Goal: Task Accomplishment & Management: Manage account settings

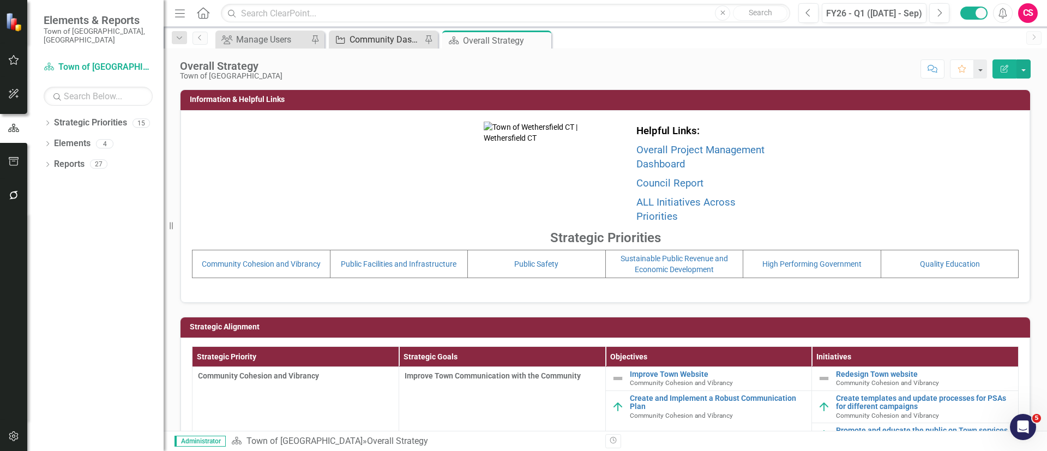
click at [365, 41] on div "Community Dashboard Initiatives Series" at bounding box center [386, 40] width 72 height 14
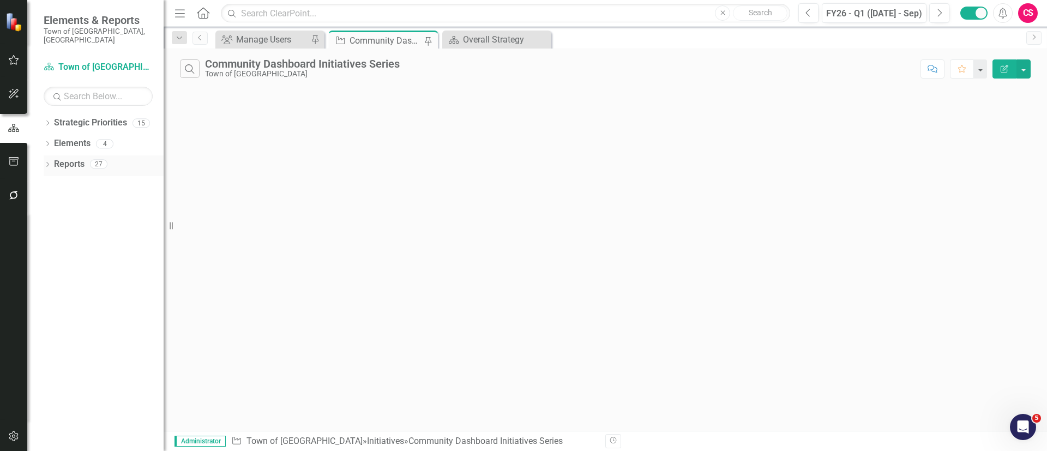
click at [45, 161] on div "Dropdown" at bounding box center [48, 165] width 8 height 9
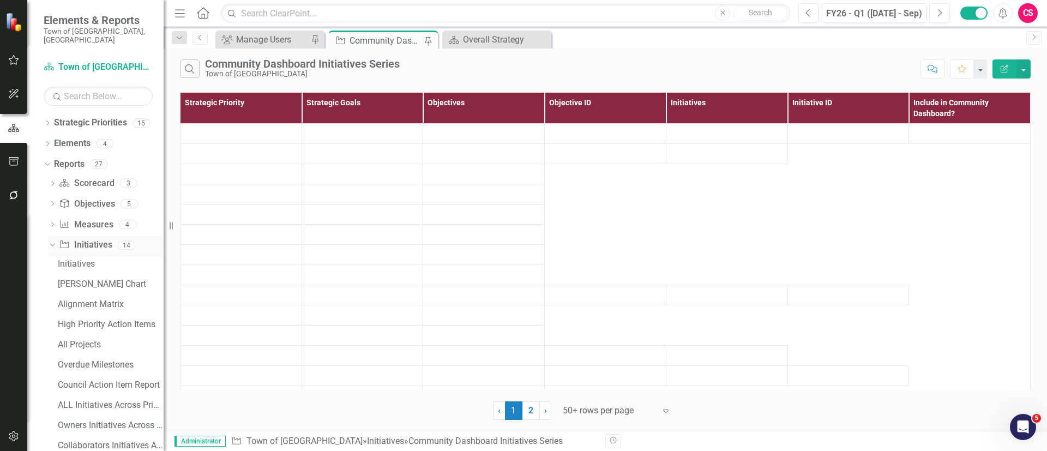
click at [52, 241] on icon "Dropdown" at bounding box center [51, 245] width 6 height 8
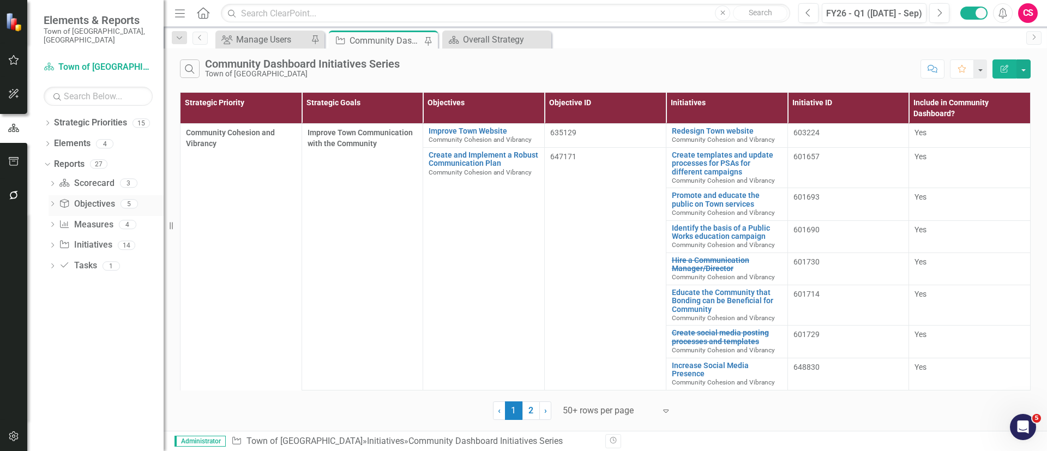
click at [51, 202] on icon "Dropdown" at bounding box center [53, 205] width 8 height 6
click at [51, 273] on div "Dropdown Initiative Initiatives 14" at bounding box center [106, 346] width 115 height 21
click at [52, 273] on icon "Dropdown" at bounding box center [53, 346] width 8 height 6
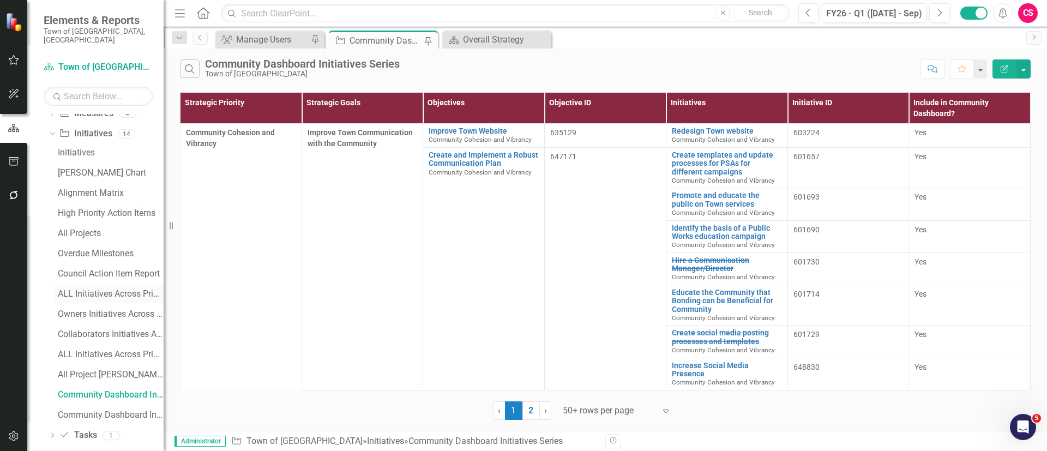
scroll to position [115, 0]
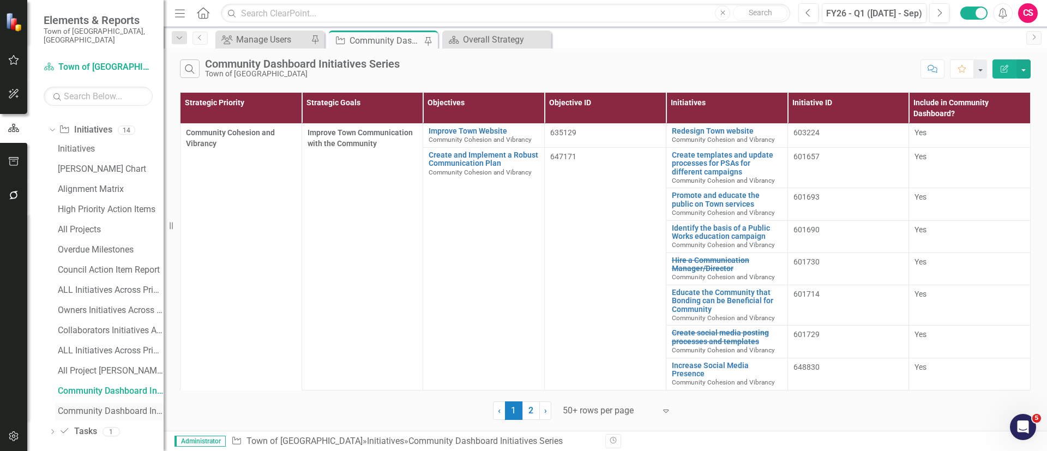
click at [91, 273] on div "Community Dashboard Initiatives & Fields" at bounding box center [111, 411] width 106 height 10
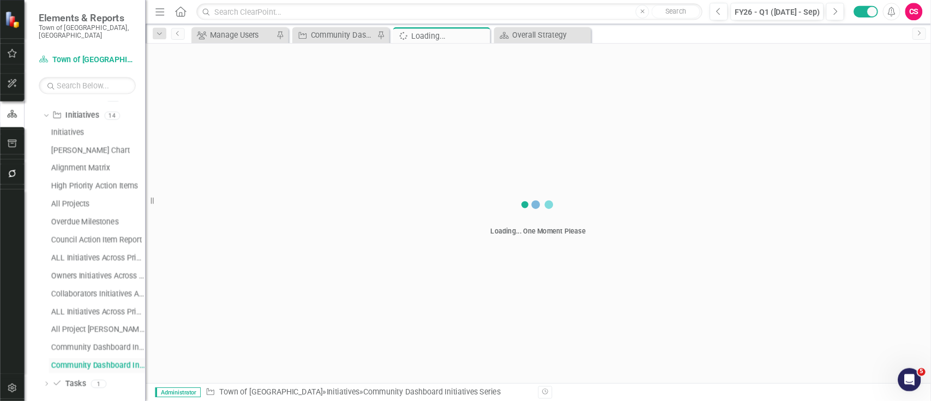
scroll to position [75, 0]
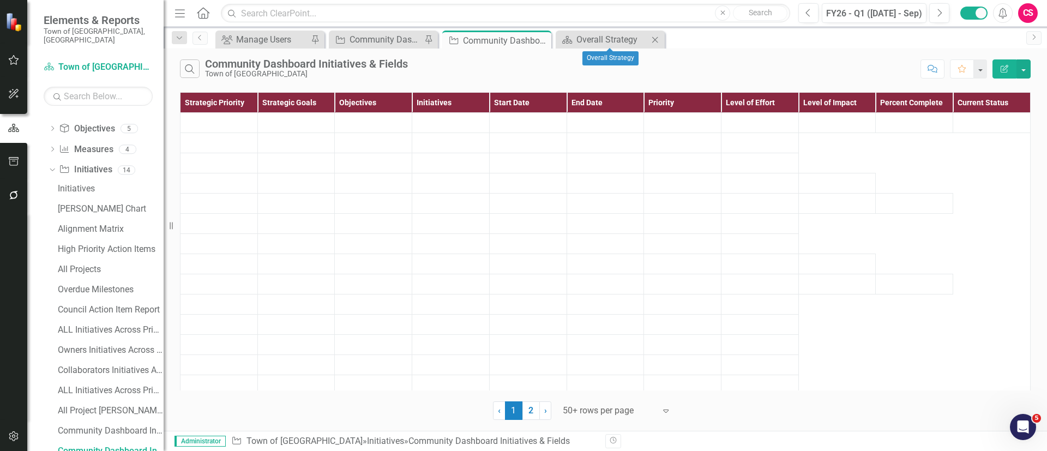
click at [634, 38] on icon at bounding box center [655, 40] width 6 height 6
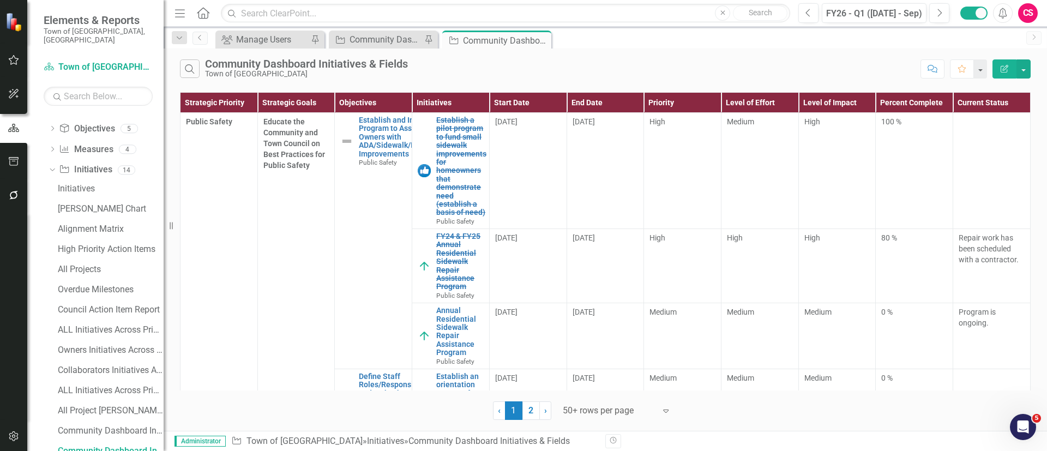
click at [177, 15] on icon "Menu" at bounding box center [180, 12] width 14 height 11
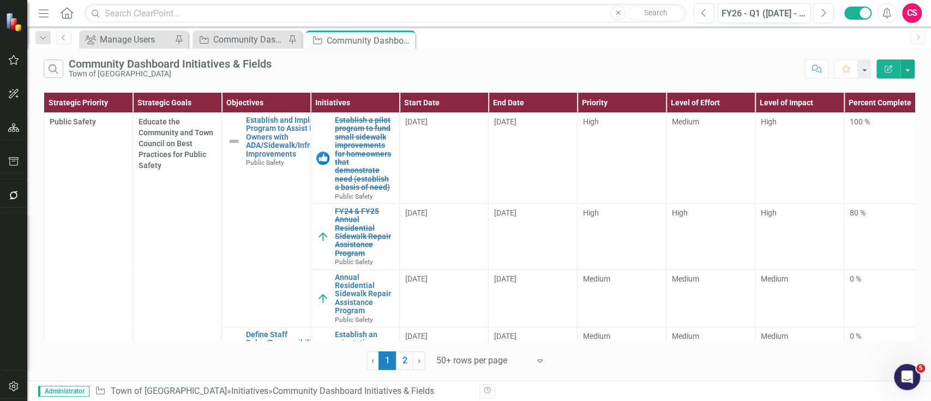
drag, startPoint x: 1045, startPoint y: 5, endPoint x: 566, endPoint y: 79, distance: 484.6
click at [566, 79] on div "Search Community Dashboard Initiatives & Fields Town of Wethersfield Comment Fa…" at bounding box center [479, 66] width 904 height 35
click at [634, 72] on icon "button" at bounding box center [889, 69] width 8 height 8
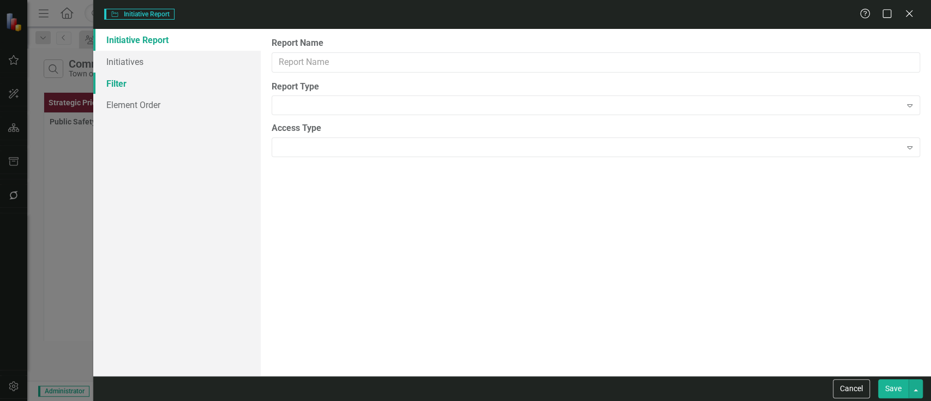
type input "Community Dashboard Initiatives & Fields"
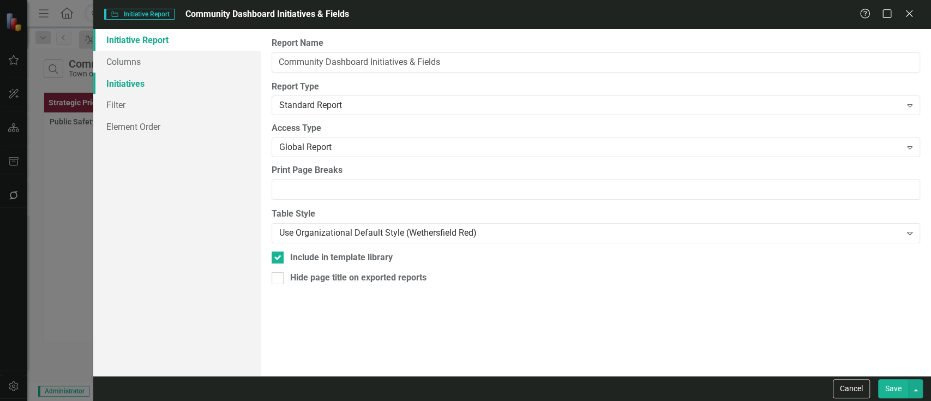
click at [147, 85] on link "Initiatives" at bounding box center [176, 84] width 167 height 22
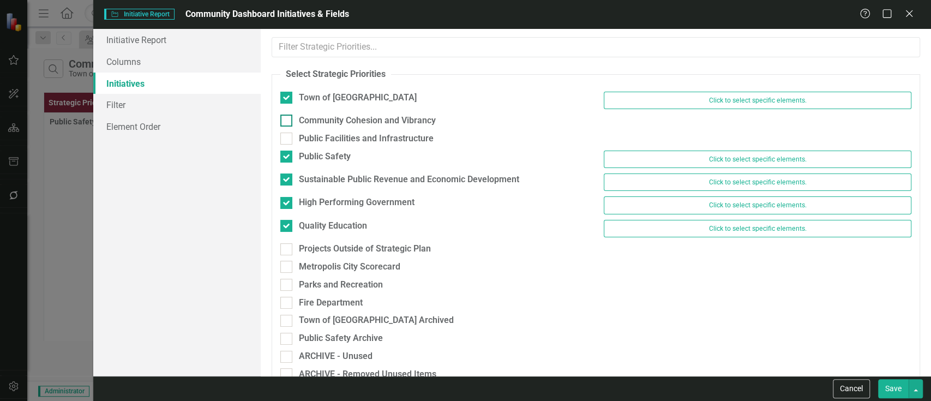
click at [340, 119] on div "Community Cohesion and Vibrancy" at bounding box center [367, 121] width 137 height 13
click at [287, 119] on input "Community Cohesion and Vibrancy" at bounding box center [283, 118] width 7 height 7
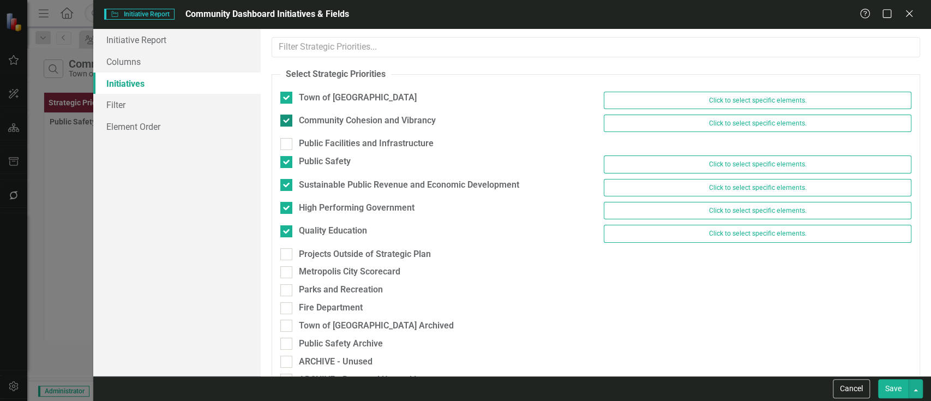
checkbox input "true"
click at [334, 139] on div "Public Facilities and Infrastructure" at bounding box center [366, 143] width 135 height 13
click at [287, 139] on input "Public Facilities and Infrastructure" at bounding box center [283, 141] width 7 height 7
checkbox input "true"
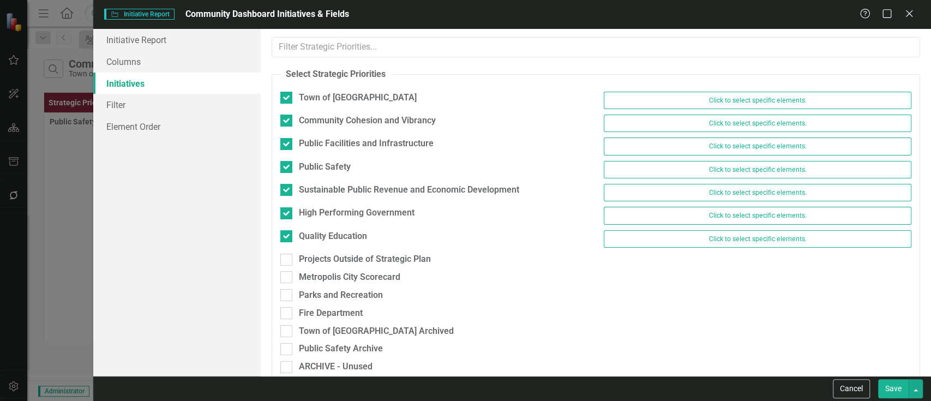
click at [634, 273] on button "Save" at bounding box center [893, 388] width 31 height 19
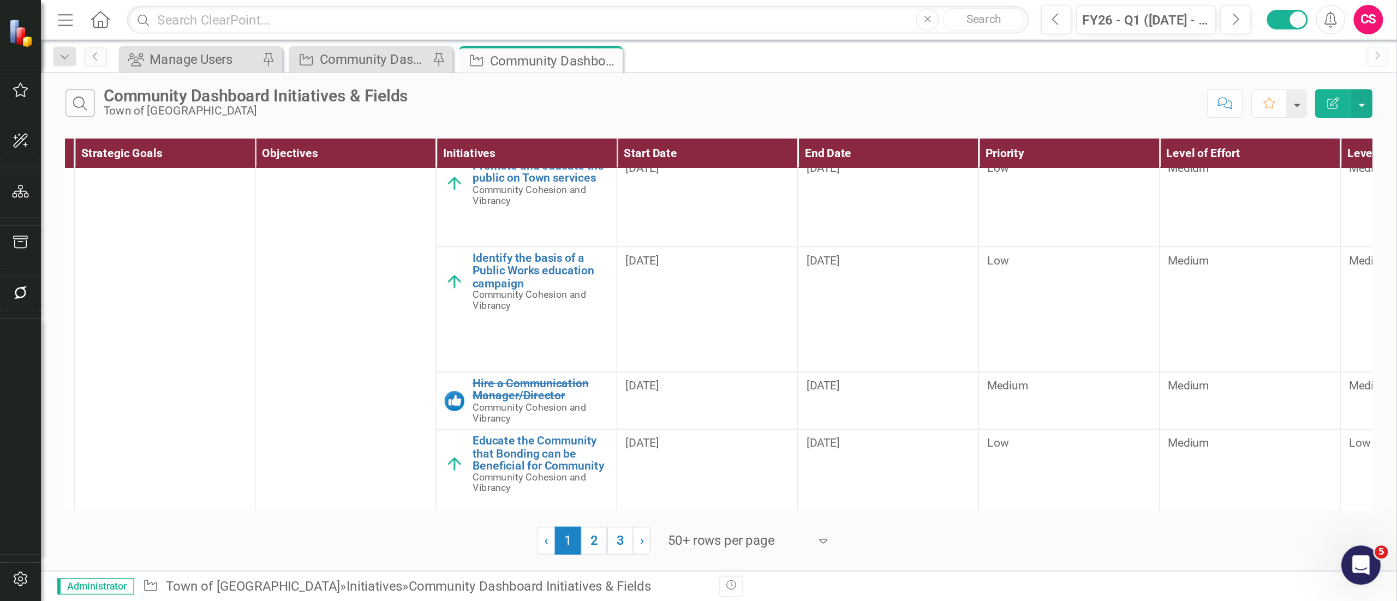
scroll to position [145, 0]
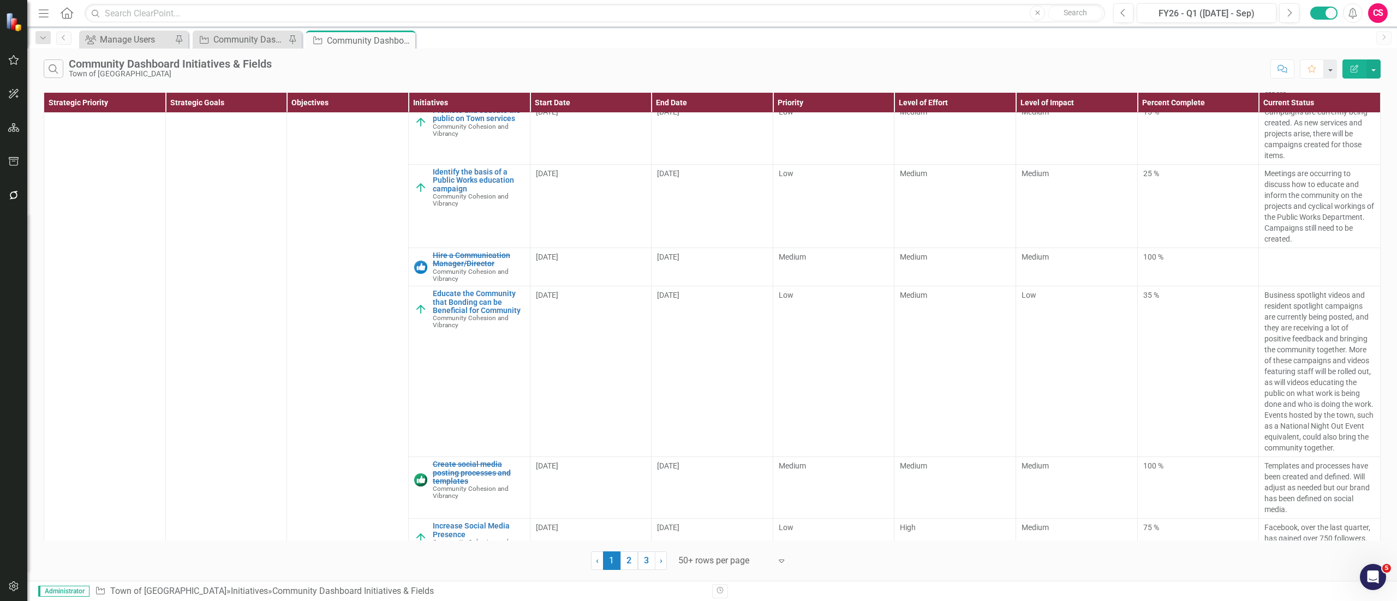
drag, startPoint x: 930, startPoint y: 61, endPoint x: 815, endPoint y: 54, distance: 114.7
click at [634, 54] on div "Search Community Dashboard Initiatives & Fields Town of Wethersfield Comment Fa…" at bounding box center [711, 66] width 1369 height 35
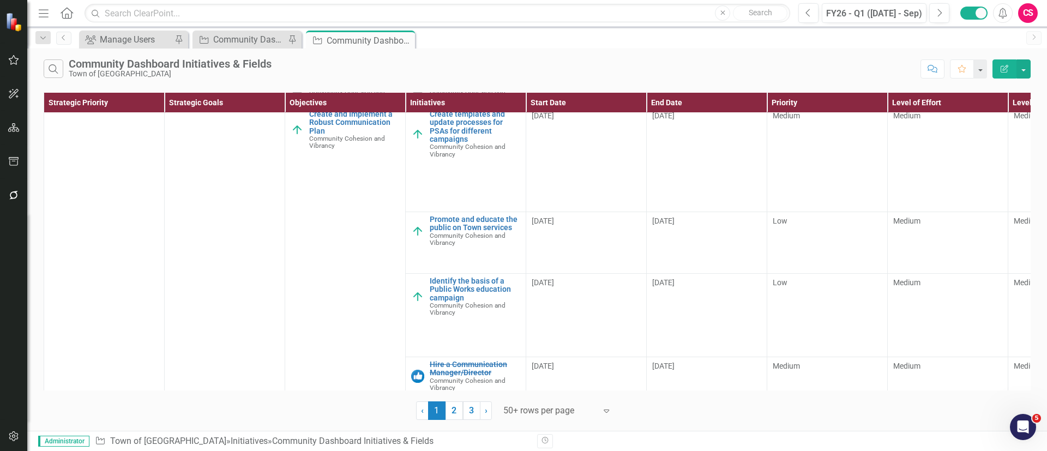
scroll to position [37, 0]
drag, startPoint x: 1342, startPoint y: 2, endPoint x: 624, endPoint y: 38, distance: 719.4
click at [624, 38] on div "Group Manage Users Pin Initiative Community Dashboard Initiatives Series Pin In…" at bounding box center [549, 39] width 944 height 17
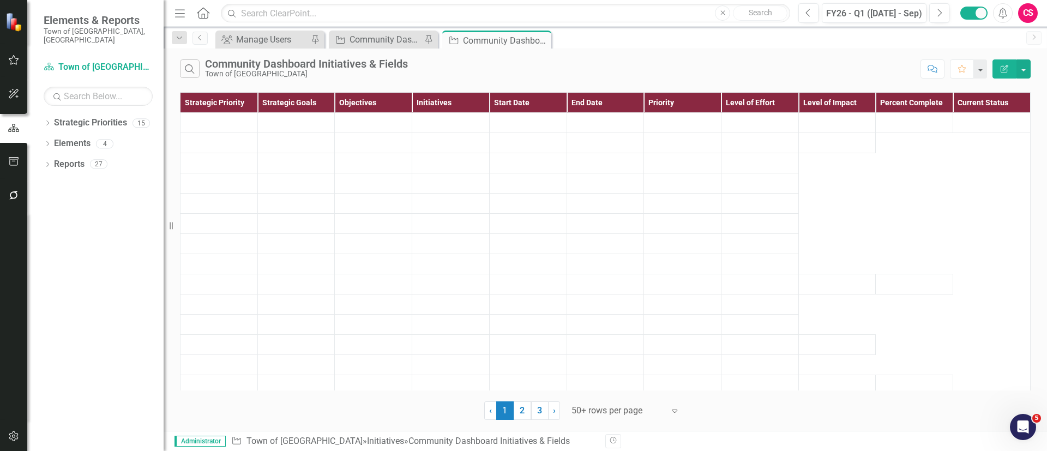
click at [182, 14] on icon "Menu" at bounding box center [180, 12] width 14 height 11
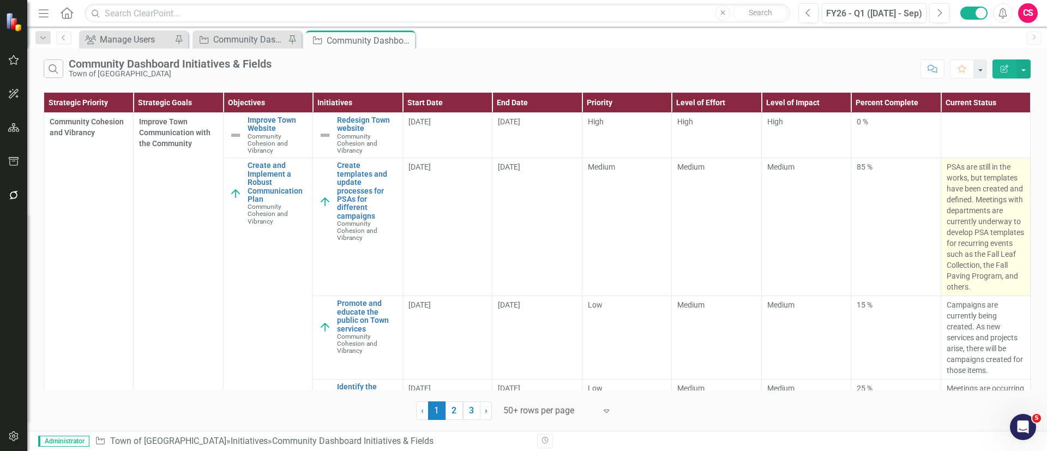
scroll to position [82, 0]
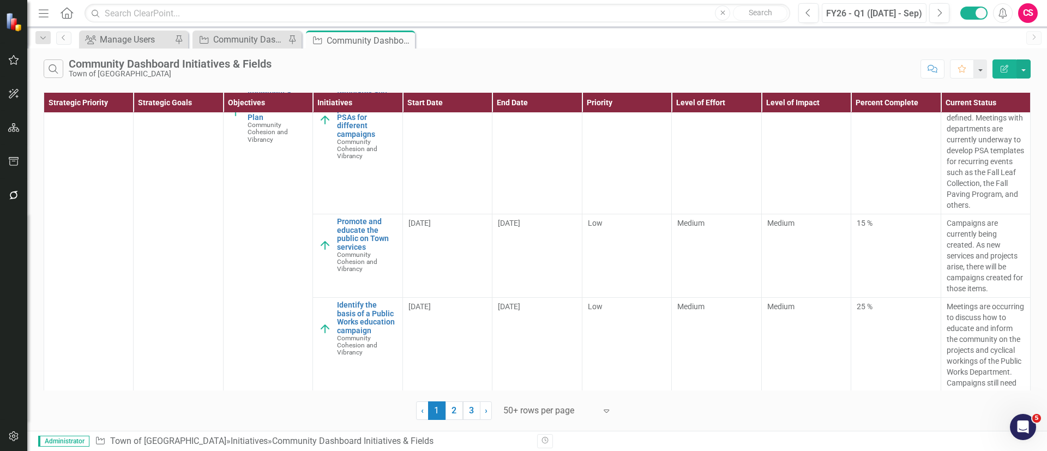
click at [878, 15] on div "FY26 - Q1 ([DATE] - Sep)" at bounding box center [874, 13] width 97 height 13
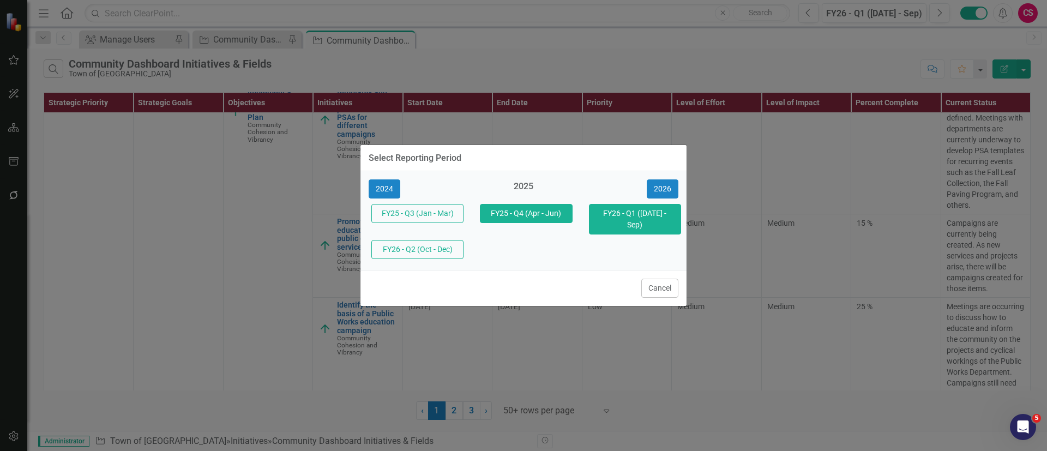
click at [529, 219] on button "FY25 - Q4 (Apr - Jun)" at bounding box center [526, 213] width 92 height 19
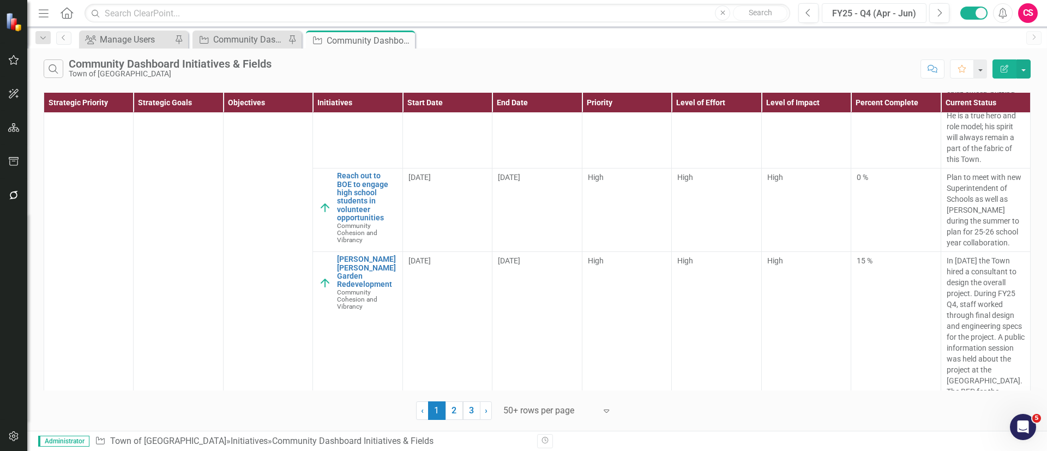
scroll to position [2128, 0]
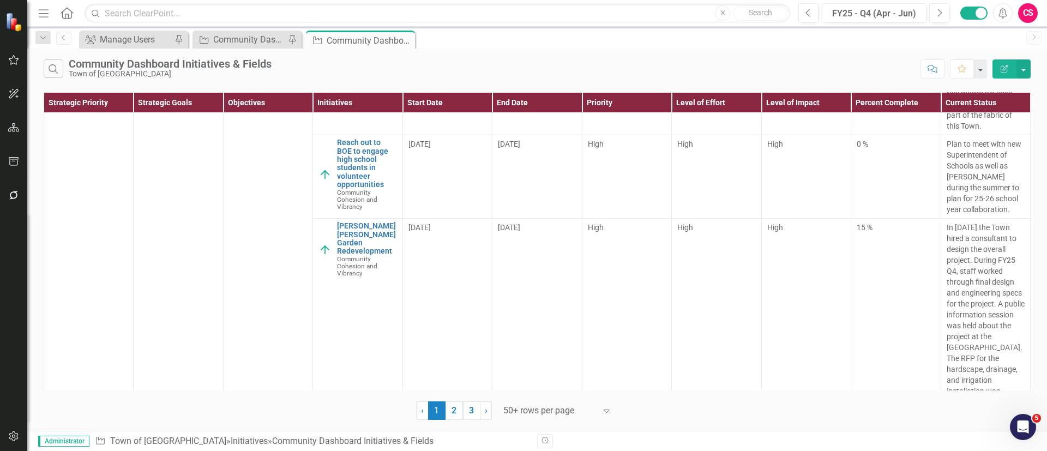
click at [1003, 70] on icon "button" at bounding box center [1005, 69] width 8 height 8
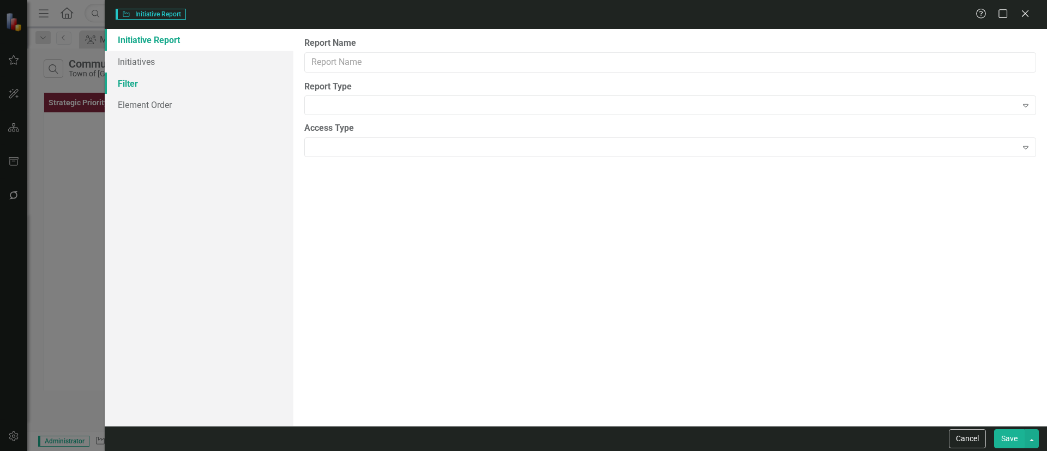
type input "Community Dashboard Initiatives & Fields"
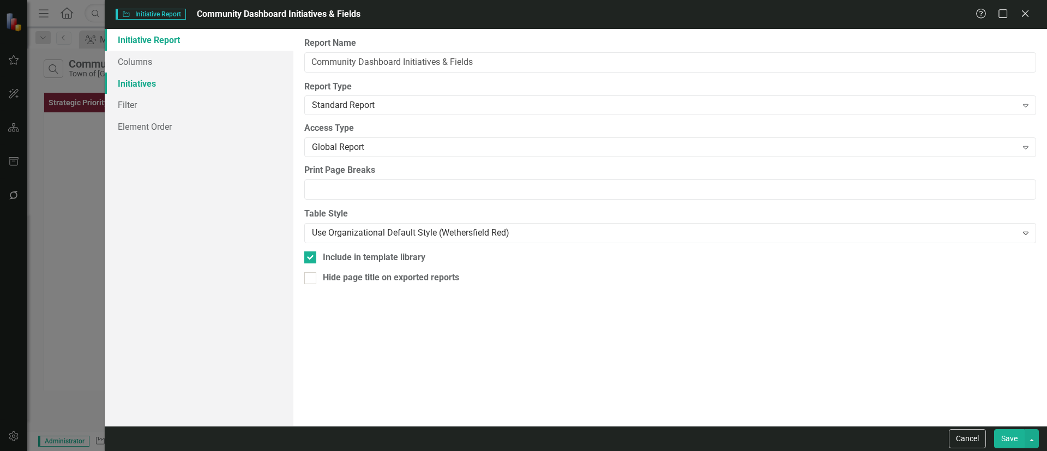
drag, startPoint x: 178, startPoint y: 76, endPoint x: 189, endPoint y: 81, distance: 11.8
click at [178, 77] on link "Initiatives" at bounding box center [199, 84] width 189 height 22
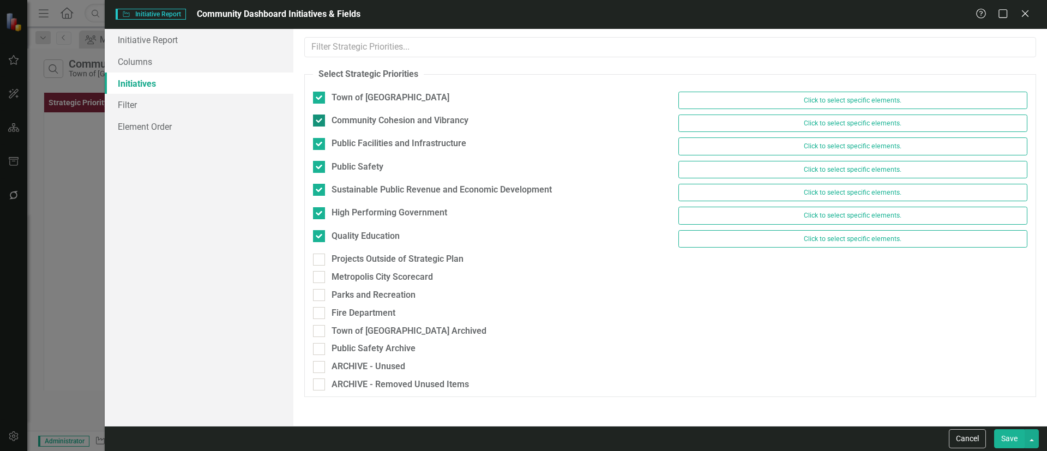
click at [368, 120] on div "Community Cohesion and Vibrancy" at bounding box center [400, 121] width 137 height 13
click at [320, 120] on input "Community Cohesion and Vibrancy" at bounding box center [316, 118] width 7 height 7
checkbox input "false"
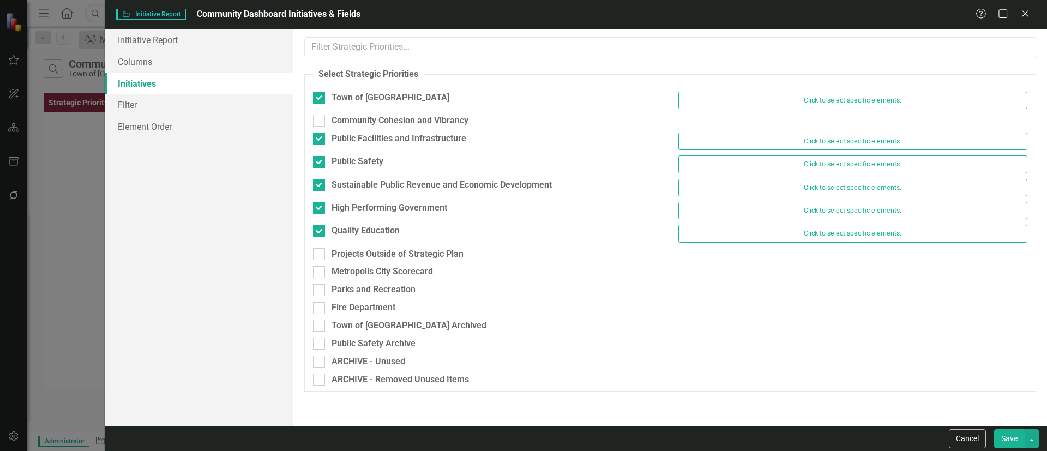
click at [1010, 433] on button "Save" at bounding box center [1010, 438] width 31 height 19
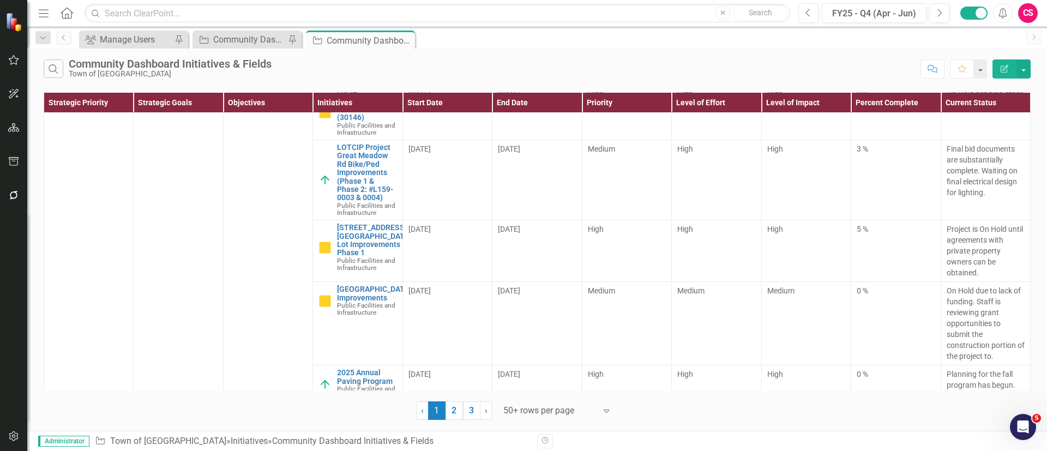
scroll to position [818, 0]
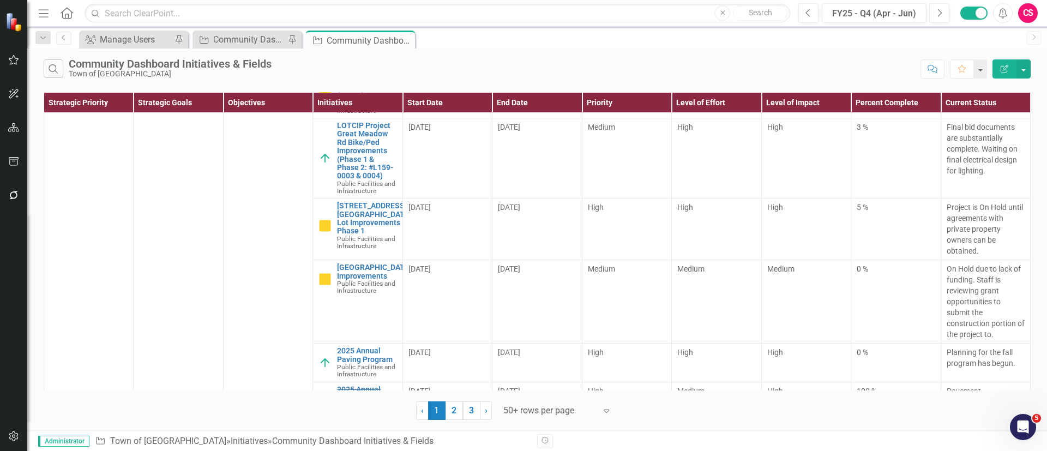
click at [1002, 75] on button "Edit Report" at bounding box center [1005, 68] width 24 height 19
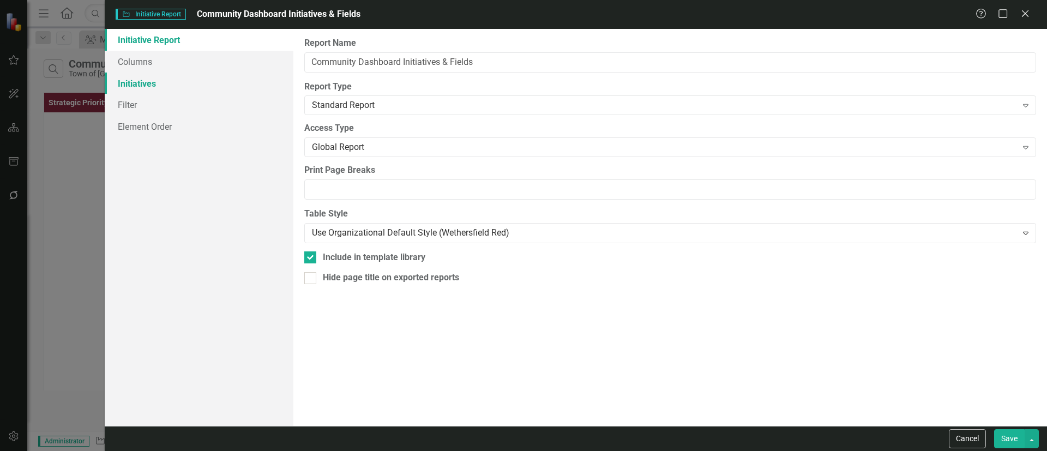
click at [177, 78] on link "Initiatives" at bounding box center [199, 84] width 189 height 22
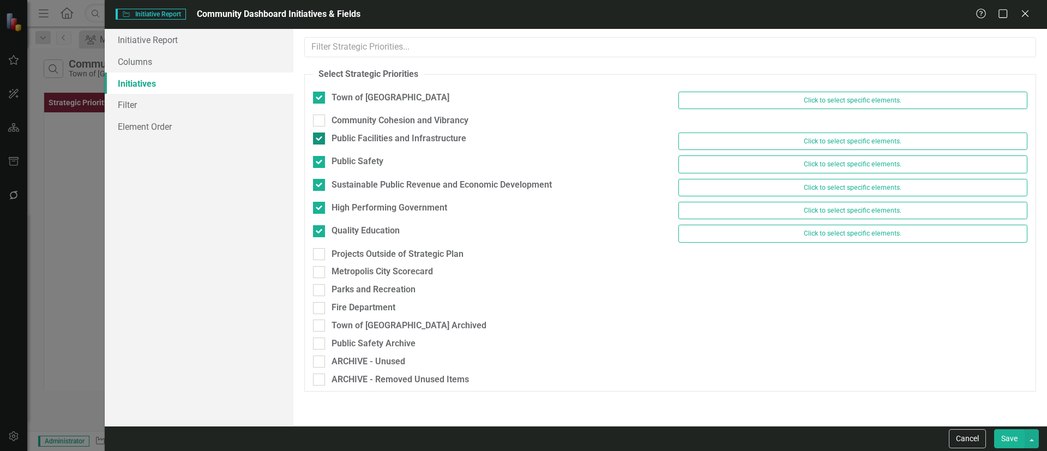
click at [363, 136] on div "Public Facilities and Infrastructure" at bounding box center [399, 139] width 135 height 13
click at [320, 136] on input "Public Facilities and Infrastructure" at bounding box center [316, 136] width 7 height 7
checkbox input "false"
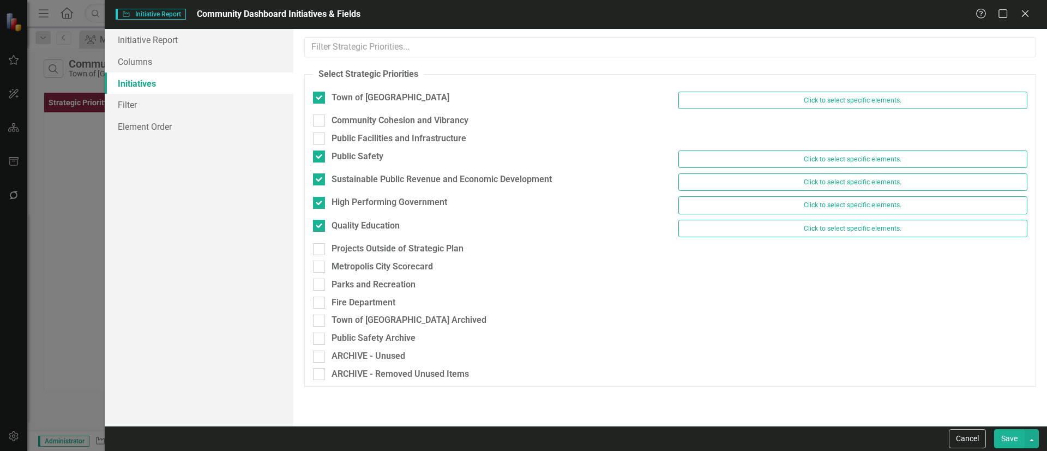
click at [1007, 433] on button "Save" at bounding box center [1010, 438] width 31 height 19
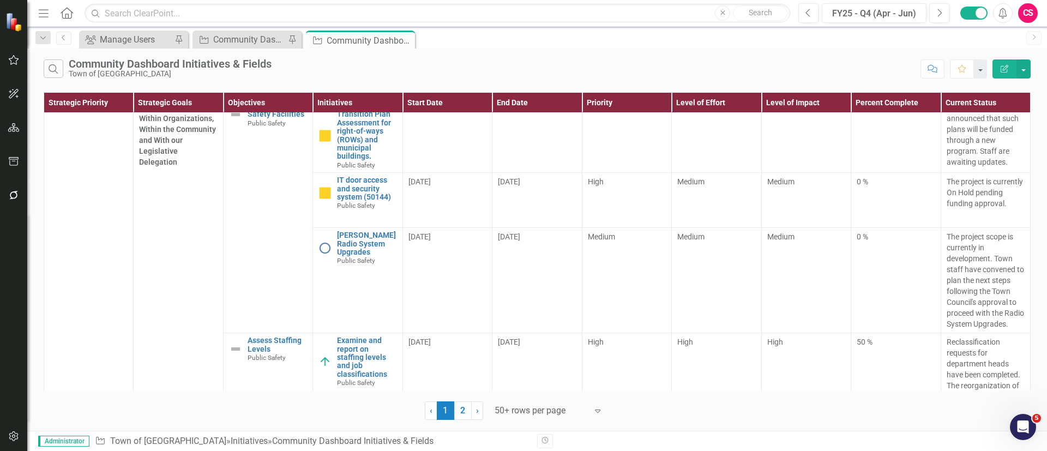
scroll to position [327, 0]
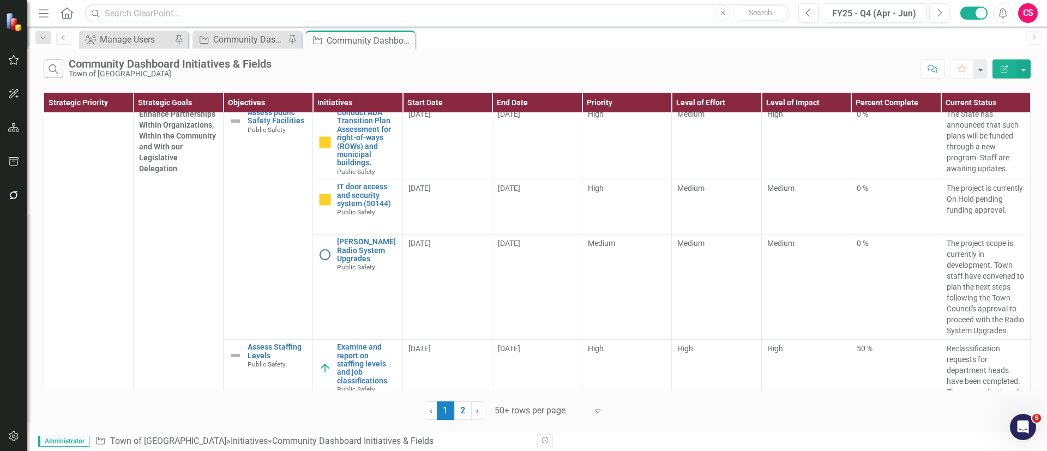
click at [10, 435] on icon "button" at bounding box center [13, 436] width 11 height 9
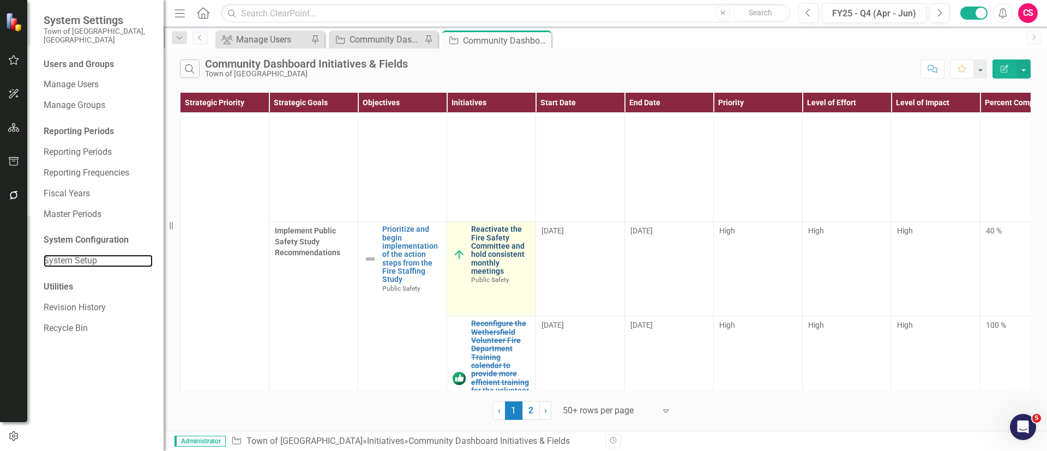
scroll to position [655, 0]
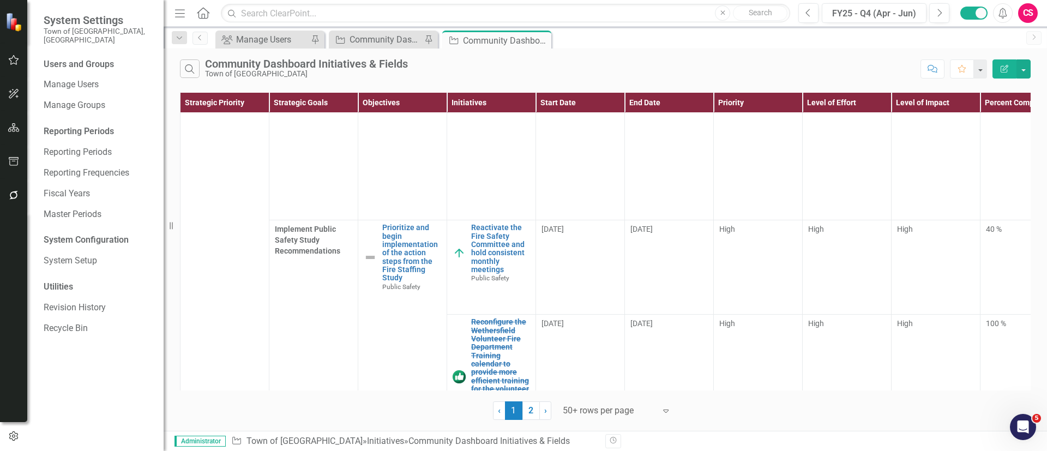
click at [173, 20] on button "Menu" at bounding box center [180, 13] width 14 height 19
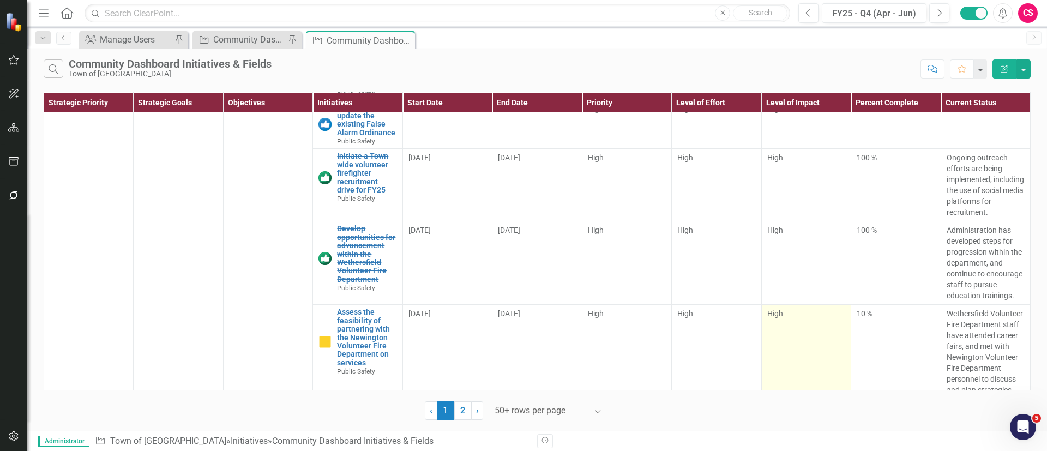
scroll to position [1309, 0]
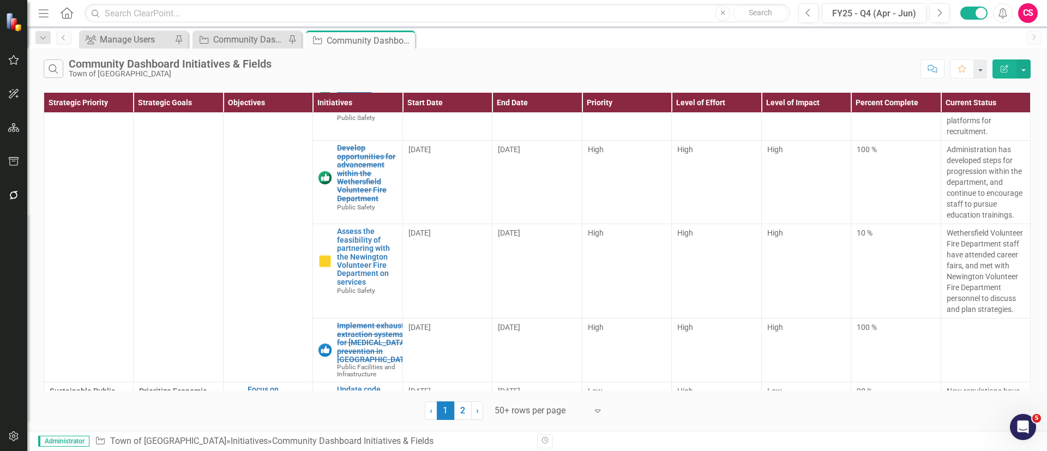
click at [1013, 68] on button "Edit Report" at bounding box center [1005, 68] width 24 height 19
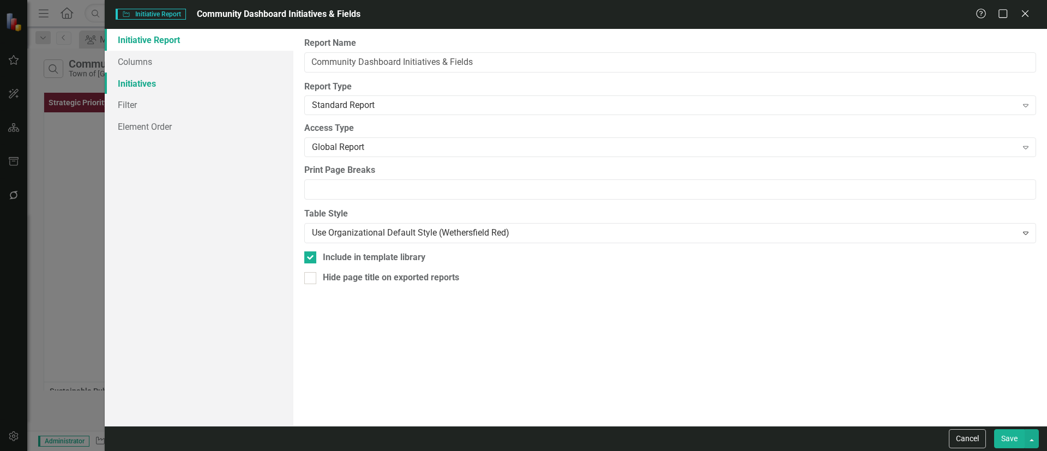
click at [142, 85] on link "Initiatives" at bounding box center [199, 84] width 189 height 22
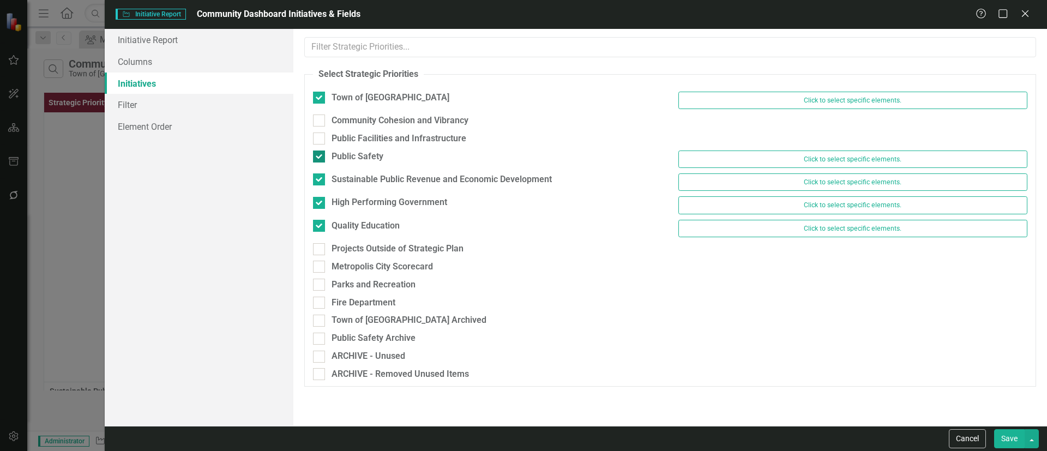
click at [364, 158] on div "Public Safety" at bounding box center [358, 157] width 52 height 13
click at [320, 158] on input "Public Safety" at bounding box center [316, 154] width 7 height 7
checkbox input "false"
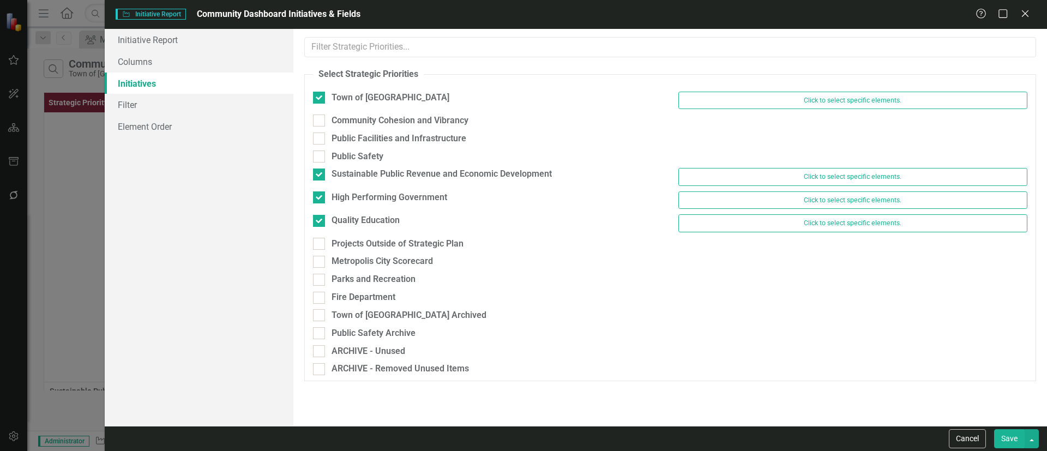
click at [1010, 438] on button "Save" at bounding box center [1010, 438] width 31 height 19
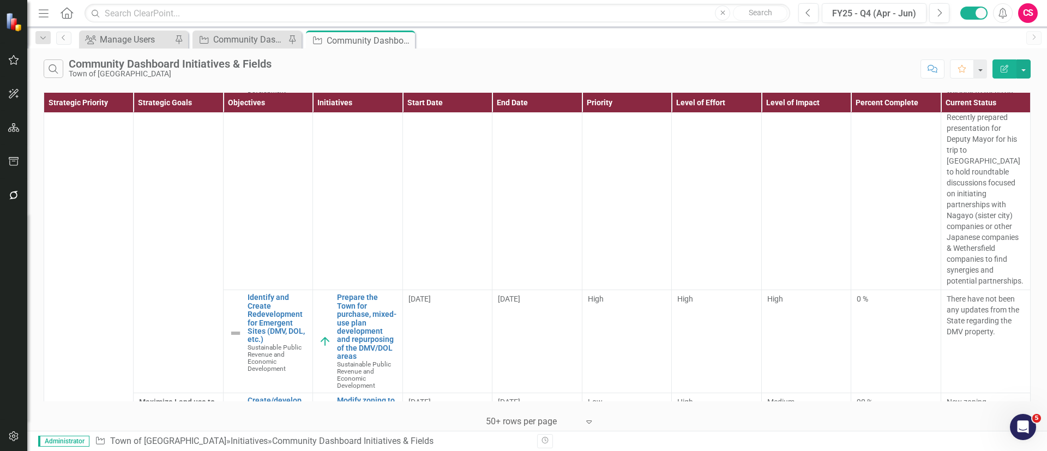
click at [997, 69] on button "Edit Report" at bounding box center [1005, 68] width 24 height 19
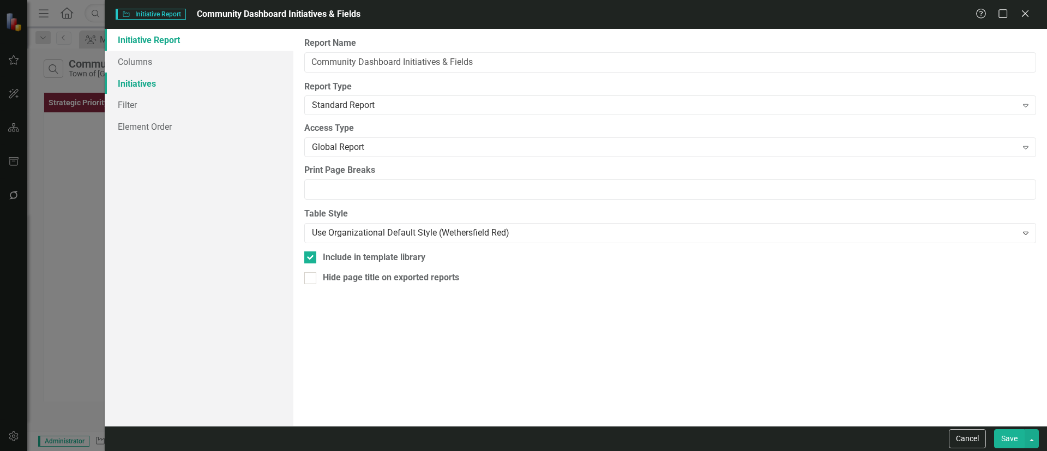
click at [144, 78] on link "Initiatives" at bounding box center [199, 84] width 189 height 22
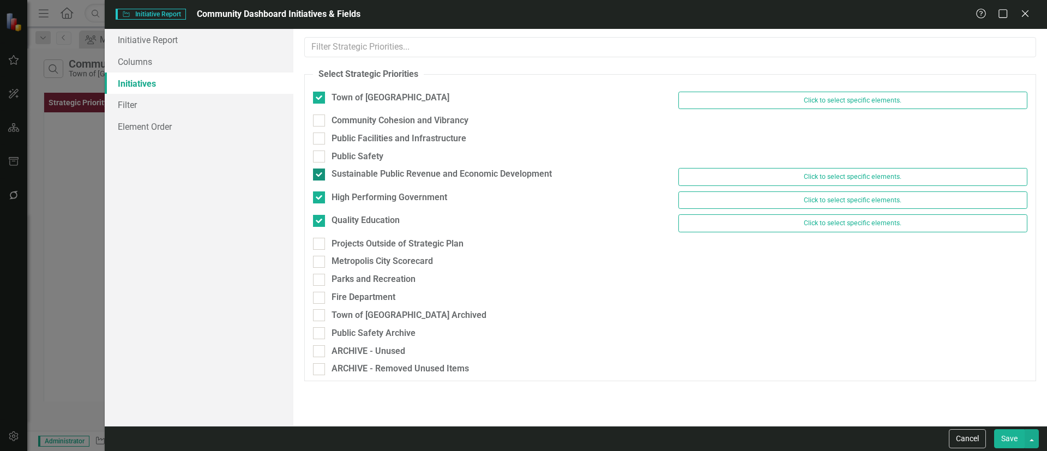
click at [428, 171] on div "Sustainable Public Revenue and Economic Development" at bounding box center [442, 174] width 220 height 13
click at [320, 171] on input "Sustainable Public Revenue and Economic Development" at bounding box center [316, 172] width 7 height 7
checkbox input "false"
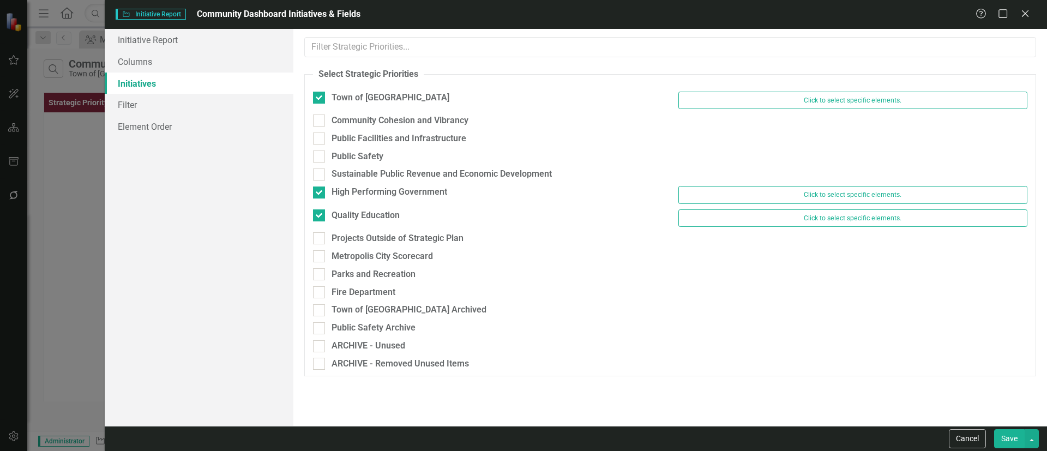
click at [1022, 440] on button "Save" at bounding box center [1010, 438] width 31 height 19
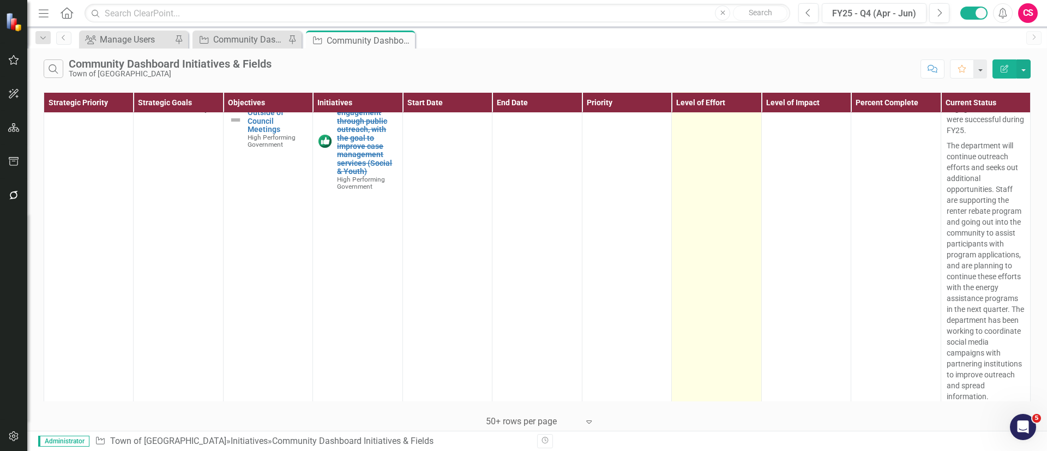
scroll to position [2864, 0]
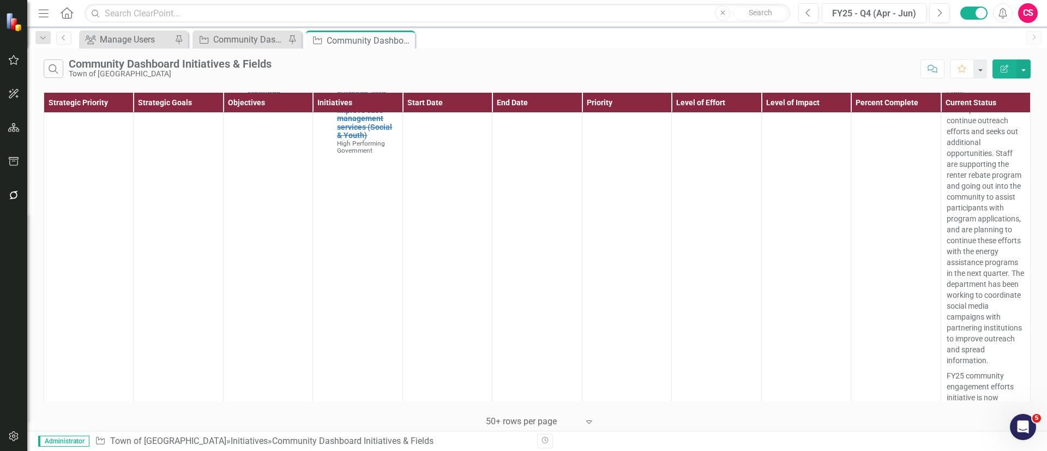
click at [1005, 63] on button "Edit Report" at bounding box center [1005, 68] width 24 height 19
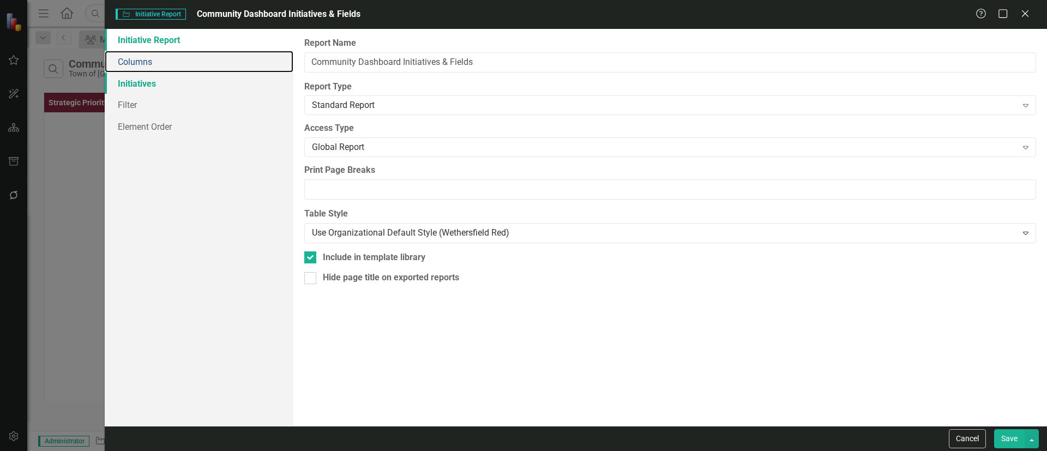
drag, startPoint x: 130, startPoint y: 65, endPoint x: 177, endPoint y: 75, distance: 48.0
click at [130, 64] on link "Columns" at bounding box center [199, 62] width 189 height 22
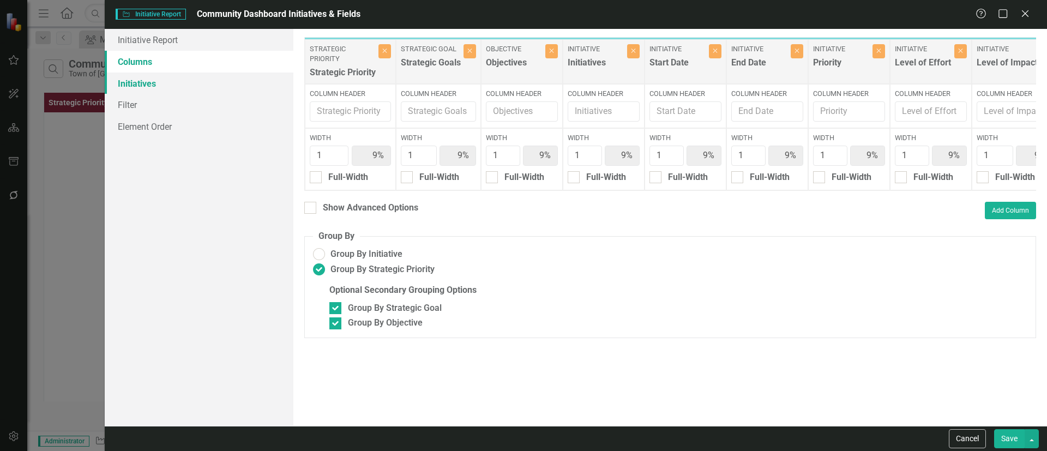
click at [168, 80] on link "Initiatives" at bounding box center [199, 84] width 189 height 22
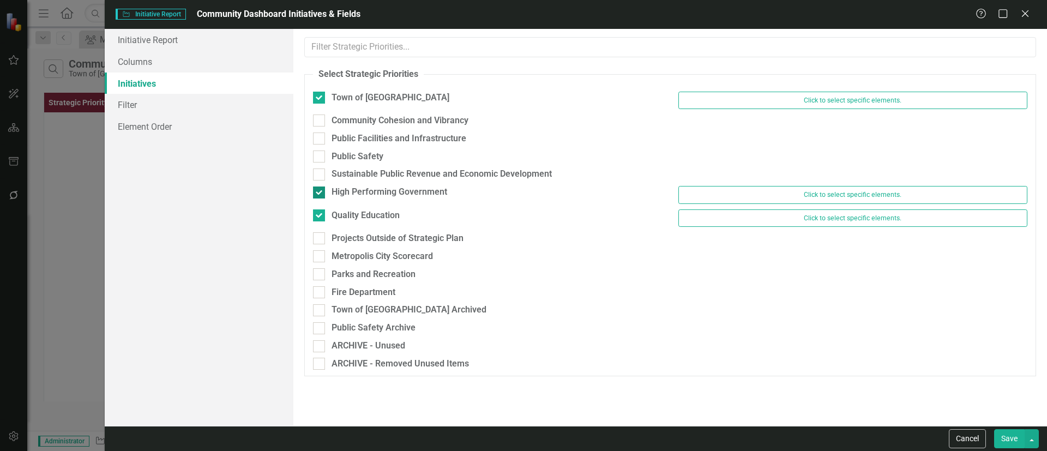
click at [351, 189] on div "High Performing Government" at bounding box center [390, 192] width 116 height 13
click at [320, 189] on input "High Performing Government" at bounding box center [316, 190] width 7 height 7
checkbox input "false"
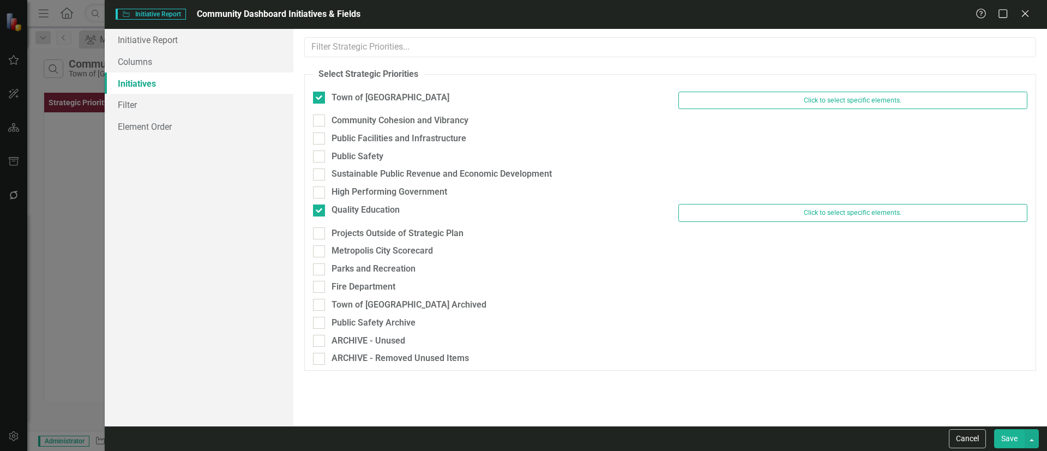
click at [1005, 444] on button "Save" at bounding box center [1010, 438] width 31 height 19
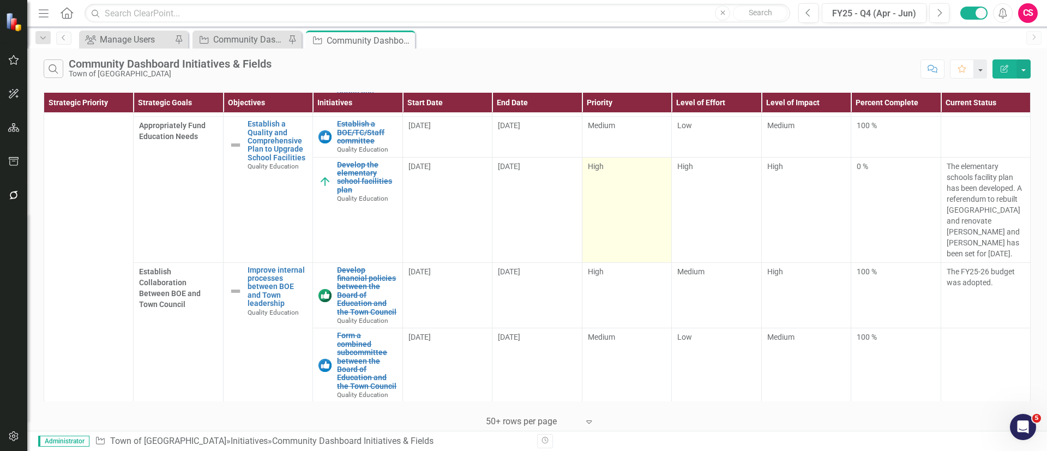
scroll to position [1110, 0]
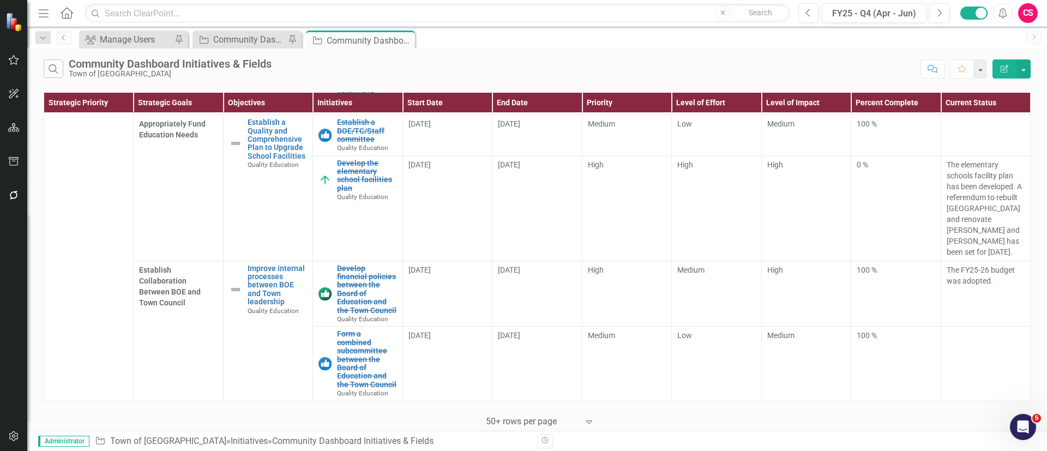
click at [1014, 65] on button "Edit Report" at bounding box center [1005, 68] width 24 height 19
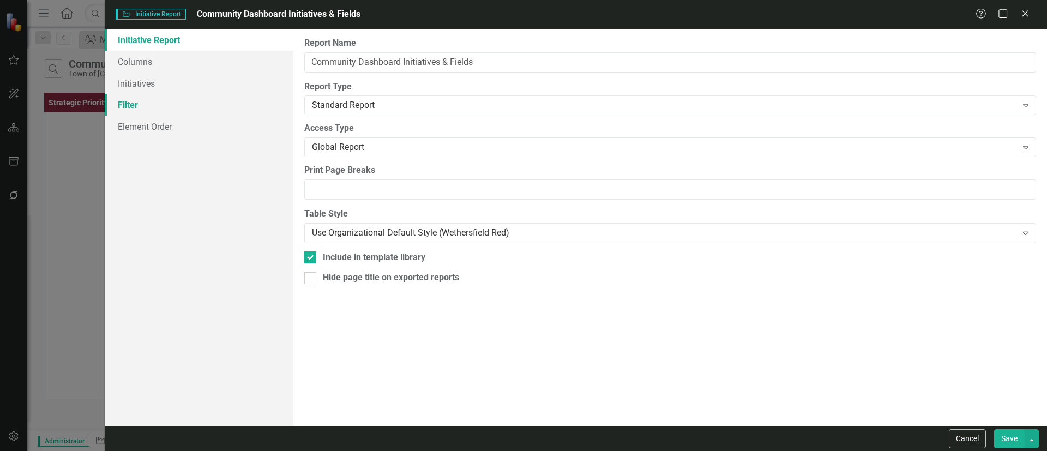
click at [204, 94] on link "Filter" at bounding box center [199, 105] width 189 height 22
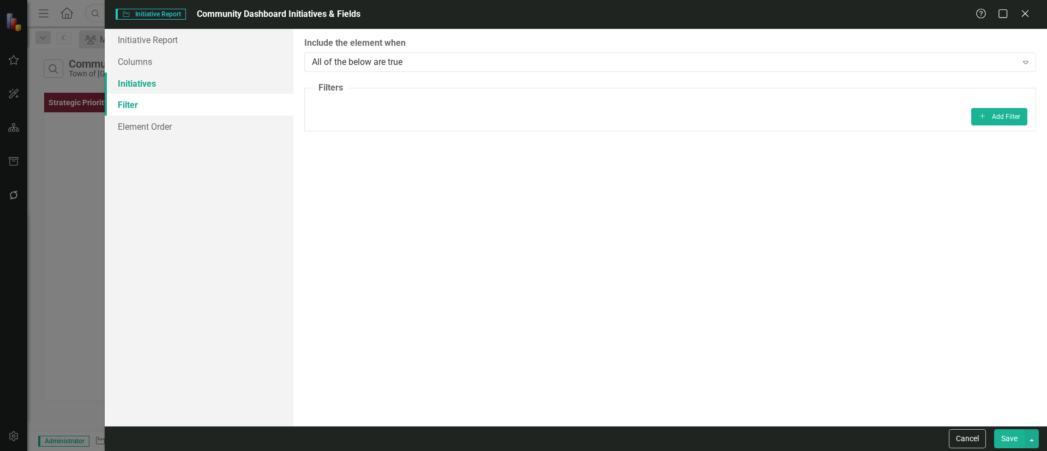
click at [186, 78] on link "Initiatives" at bounding box center [199, 84] width 189 height 22
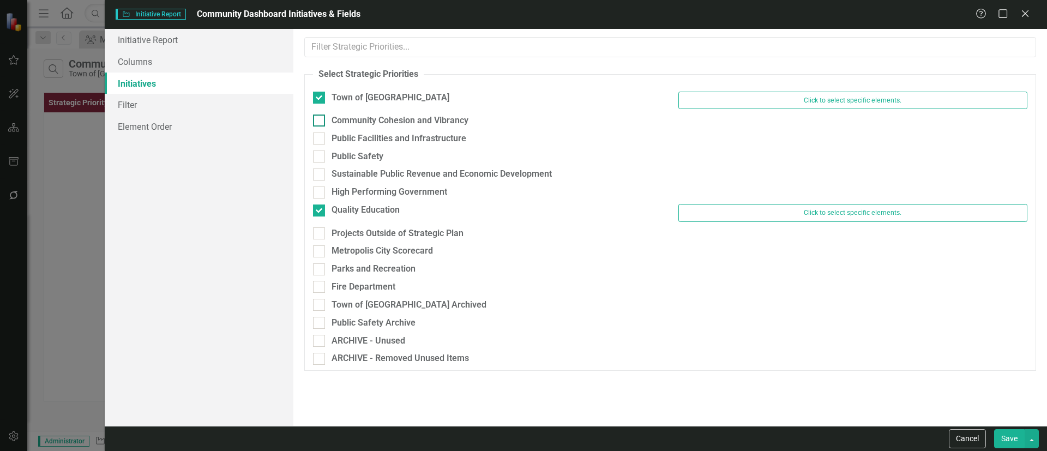
click at [361, 122] on div "Community Cohesion and Vibrancy" at bounding box center [400, 121] width 137 height 13
click at [320, 122] on input "Community Cohesion and Vibrancy" at bounding box center [316, 118] width 7 height 7
checkbox input "true"
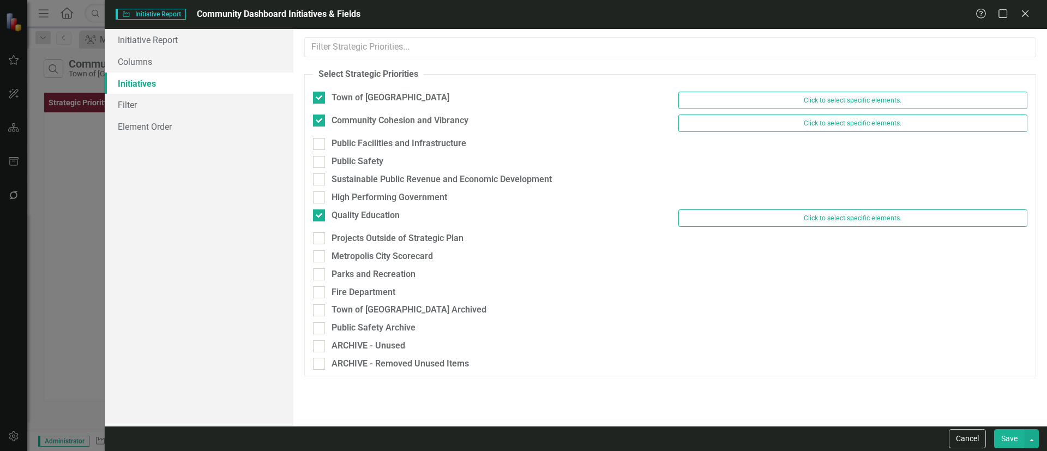
drag, startPoint x: 361, startPoint y: 141, endPoint x: 358, endPoint y: 152, distance: 11.4
click at [361, 140] on div "Public Facilities and Infrastructure" at bounding box center [399, 143] width 135 height 13
click at [320, 140] on input "Public Facilities and Infrastructure" at bounding box center [316, 141] width 7 height 7
checkbox input "true"
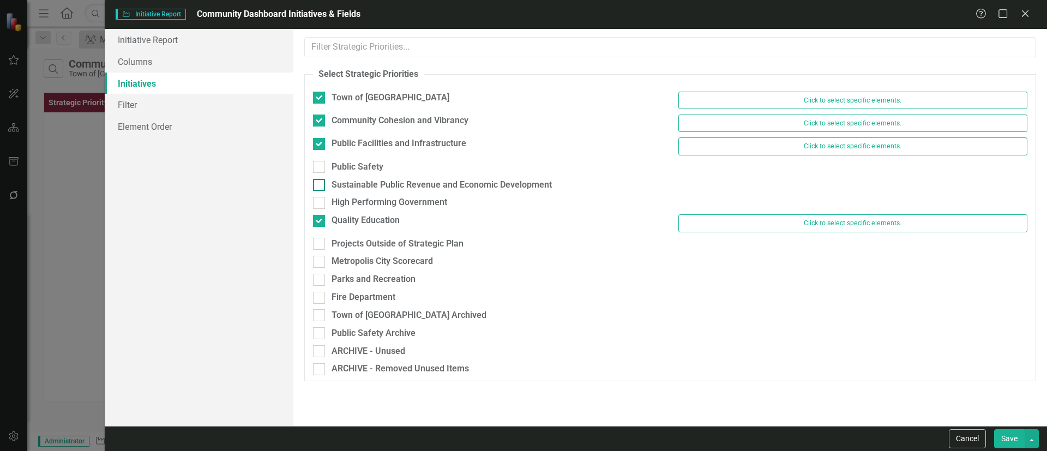
drag, startPoint x: 339, startPoint y: 168, endPoint x: 342, endPoint y: 180, distance: 12.3
click at [340, 167] on div "Public Safety" at bounding box center [358, 167] width 52 height 13
click at [340, 187] on div "Sustainable Public Revenue and Economic Development" at bounding box center [442, 185] width 220 height 13
click at [320, 186] on input "Sustainable Public Revenue and Economic Development" at bounding box center [316, 182] width 7 height 7
checkbox input "true"
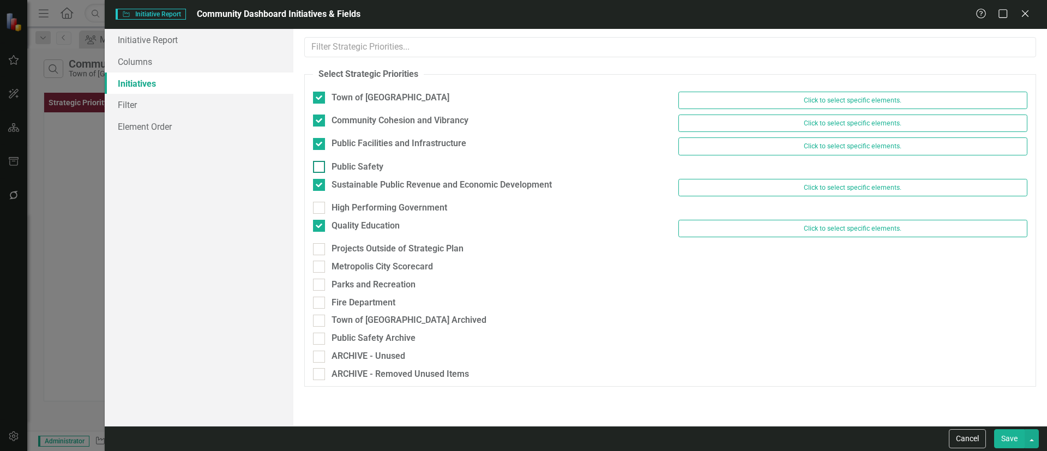
click at [335, 165] on div "Public Safety" at bounding box center [358, 167] width 52 height 13
click at [320, 165] on input "Public Safety" at bounding box center [316, 164] width 7 height 7
checkbox input "true"
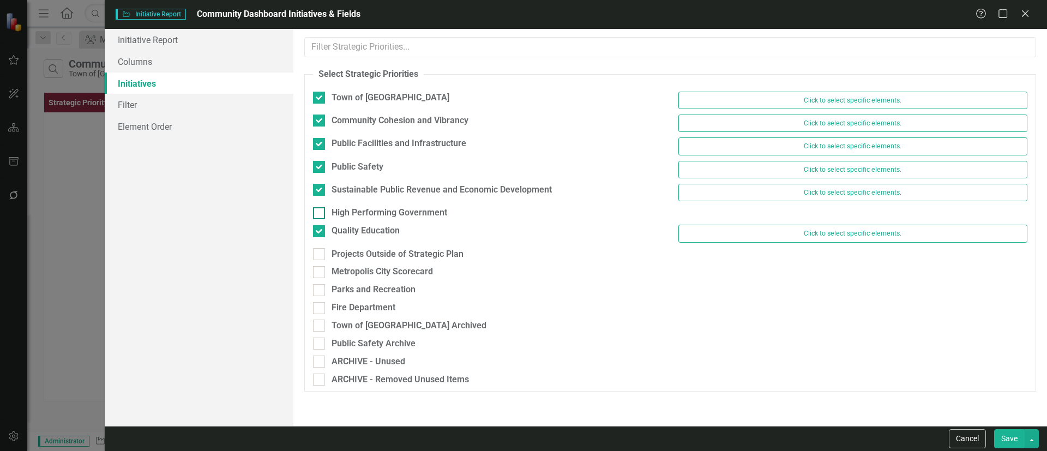
click at [335, 214] on div "High Performing Government" at bounding box center [390, 213] width 116 height 13
click at [320, 214] on input "High Performing Government" at bounding box center [316, 210] width 7 height 7
checkbox input "true"
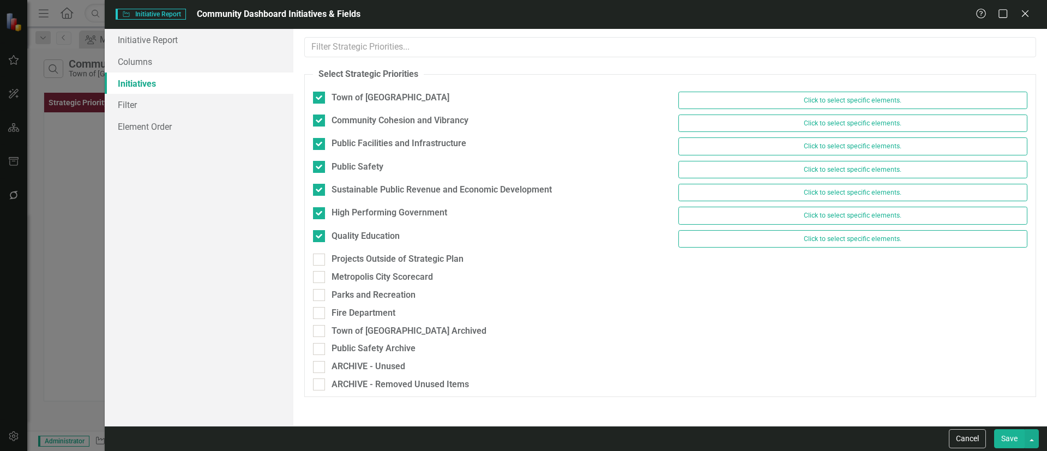
click at [1019, 443] on button "Save" at bounding box center [1010, 438] width 31 height 19
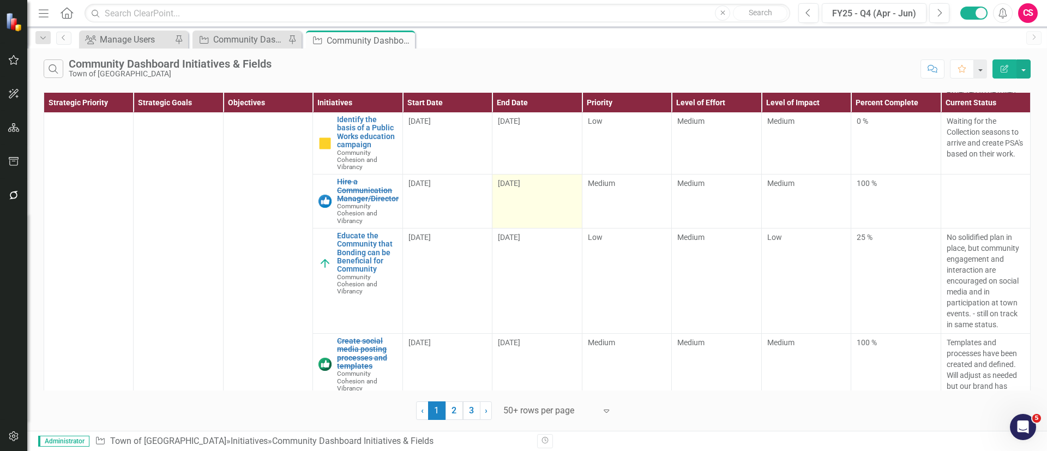
scroll to position [409, 0]
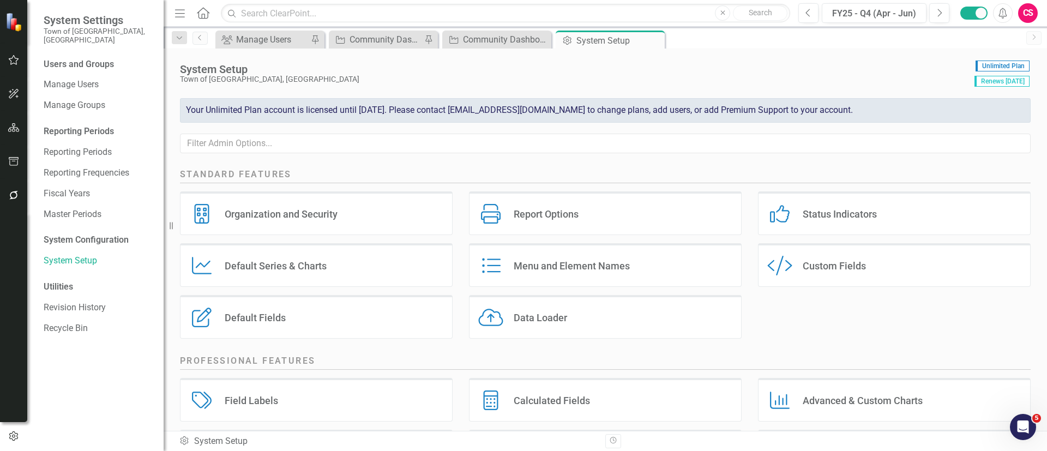
click at [837, 250] on div "Custom Style Custom Fields" at bounding box center [894, 265] width 273 height 44
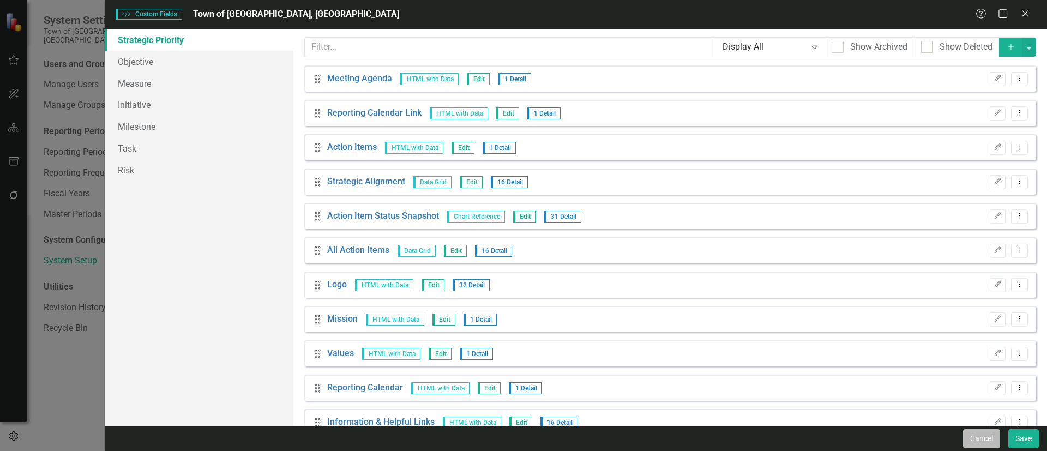
click at [972, 435] on button "Cancel" at bounding box center [981, 438] width 37 height 19
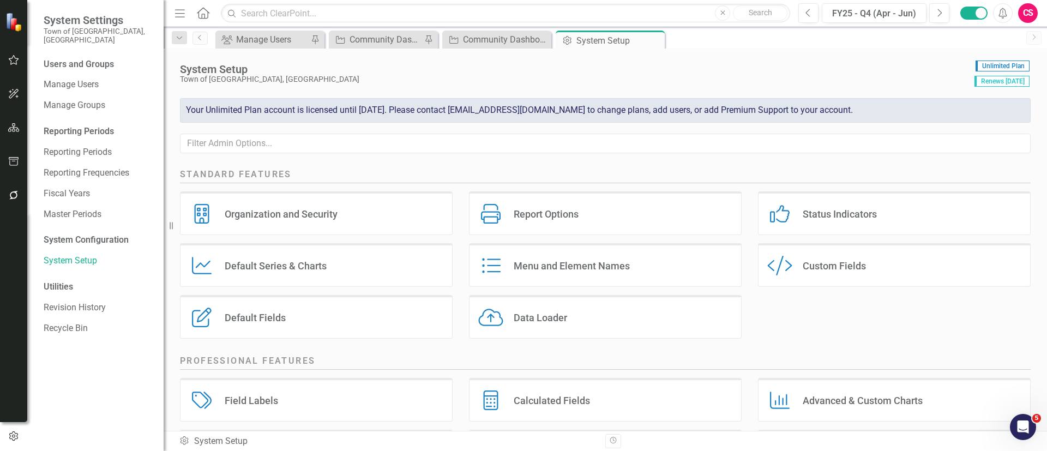
click at [823, 206] on div "Status Indicators Status Indicators" at bounding box center [894, 213] width 273 height 44
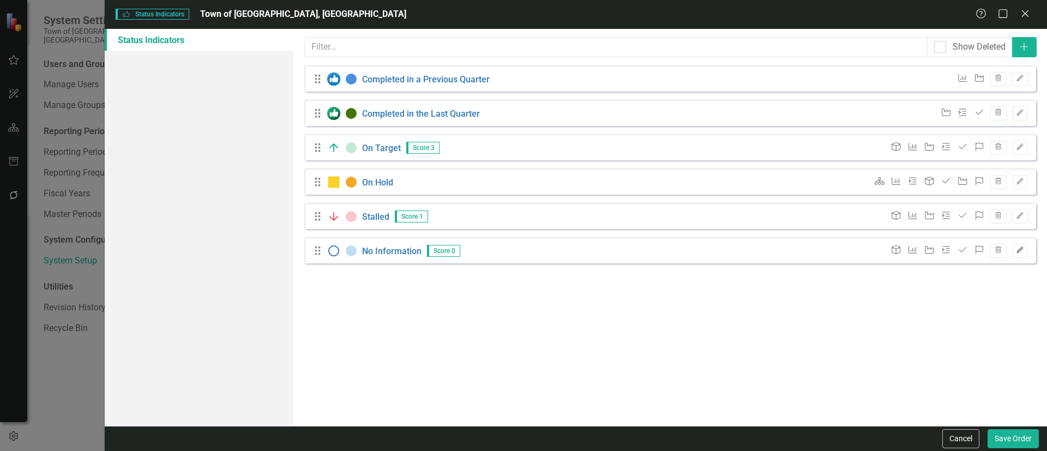
click at [1018, 249] on icon "Edit" at bounding box center [1020, 250] width 8 height 7
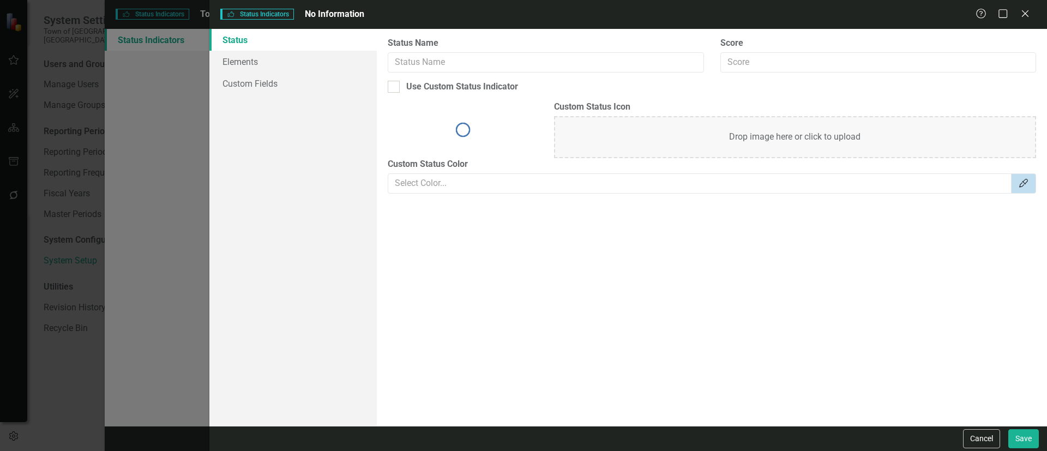
type input "No Information"
type input "0"
checkbox input "true"
type input "#C1DEF1"
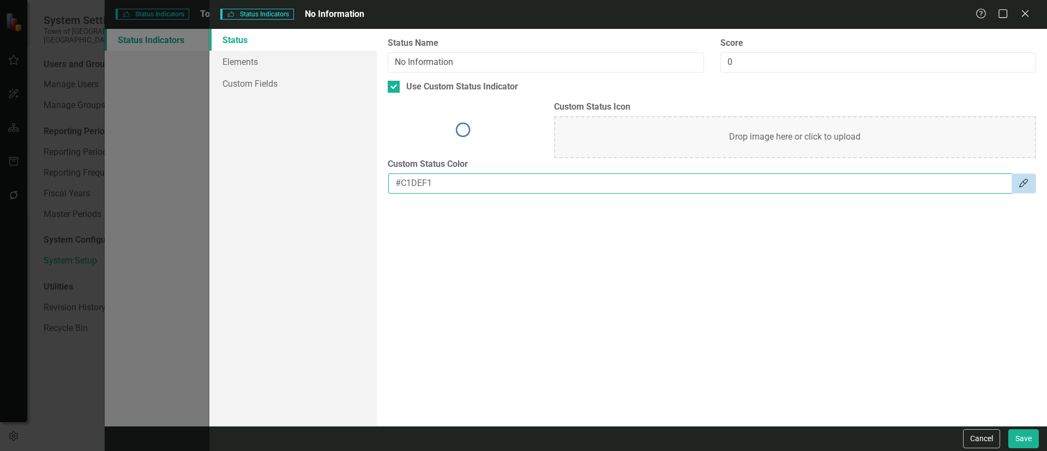
click at [408, 184] on input "#C1DEF1" at bounding box center [700, 183] width 624 height 20
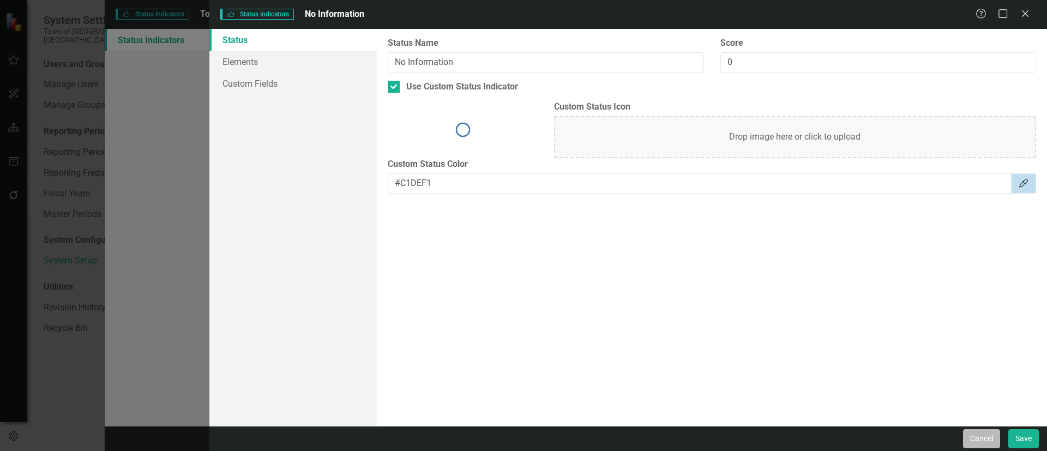
click at [991, 430] on button "Cancel" at bounding box center [981, 438] width 37 height 19
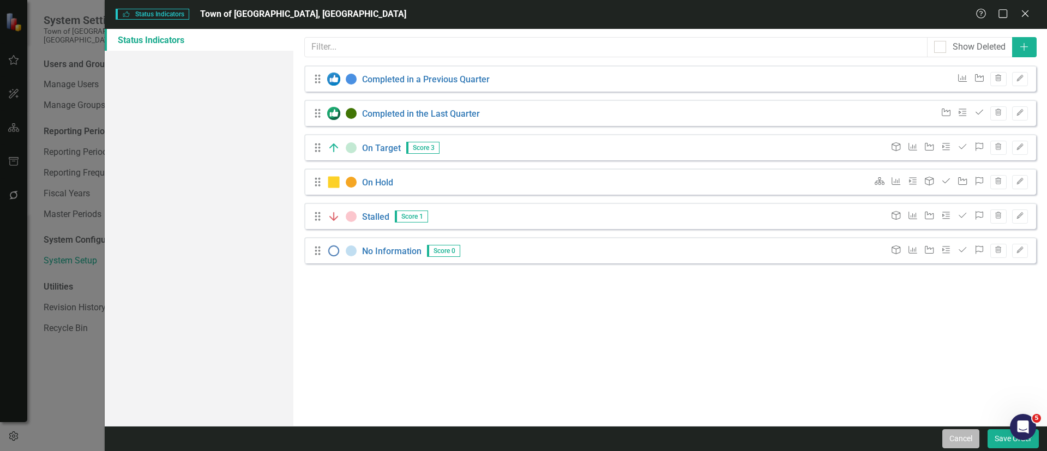
click at [969, 438] on button "Cancel" at bounding box center [961, 438] width 37 height 19
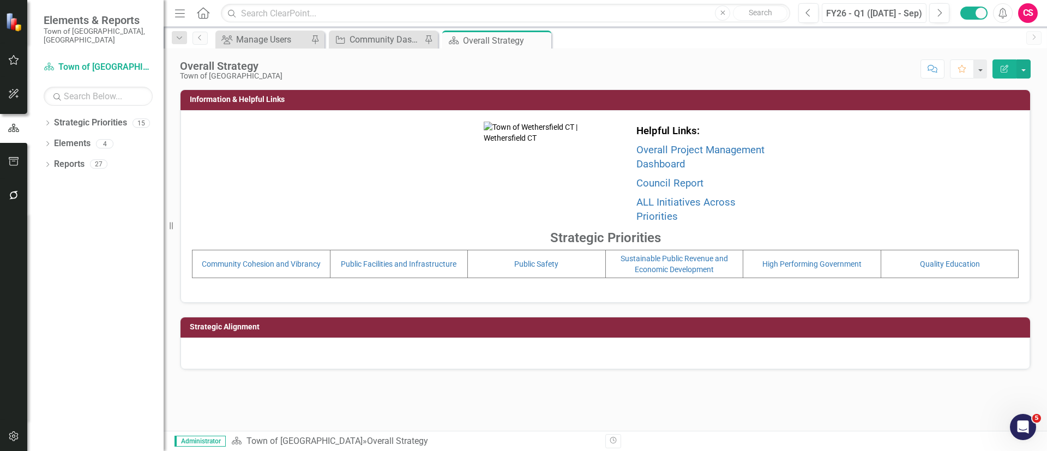
click at [842, 17] on div "FY26 - Q1 (Jul - Sep)" at bounding box center [874, 13] width 97 height 13
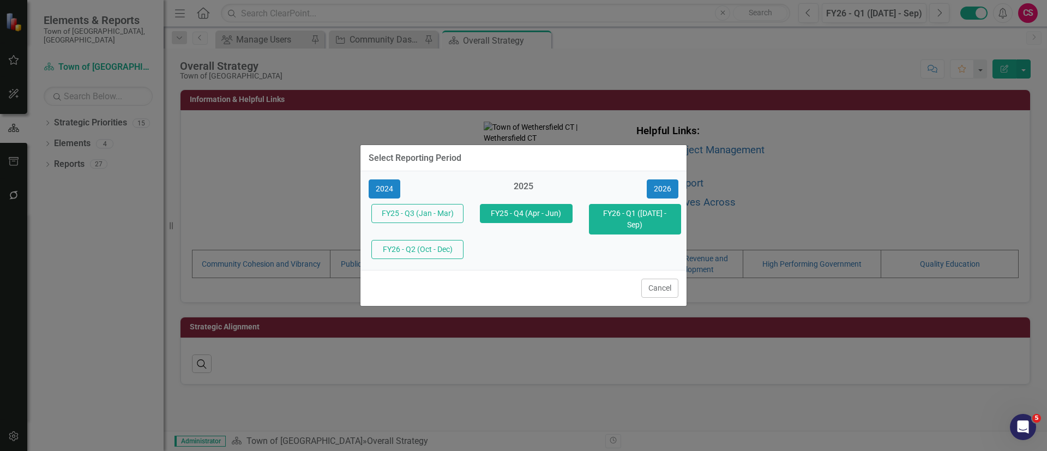
click at [544, 217] on button "FY25 - Q4 (Apr - Jun)" at bounding box center [526, 213] width 92 height 19
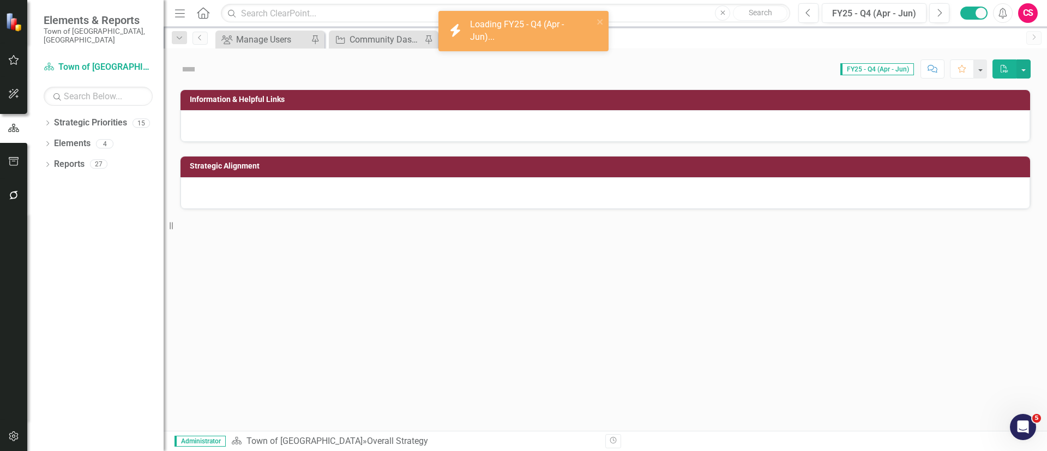
click at [42, 158] on div "Dropdown Strategic Priorities 15 Town of Wethersfield Community Cohesion and Vi…" at bounding box center [95, 282] width 136 height 337
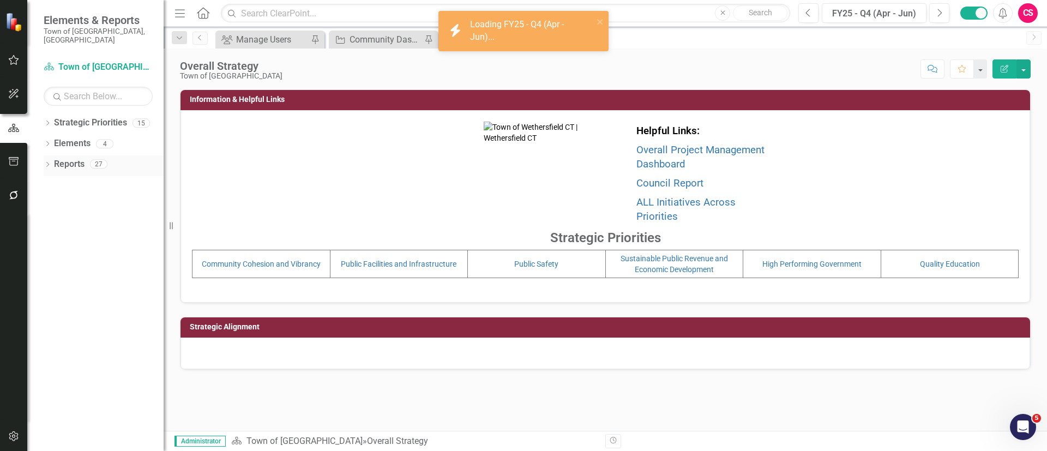
click at [45, 163] on icon "Dropdown" at bounding box center [48, 166] width 8 height 6
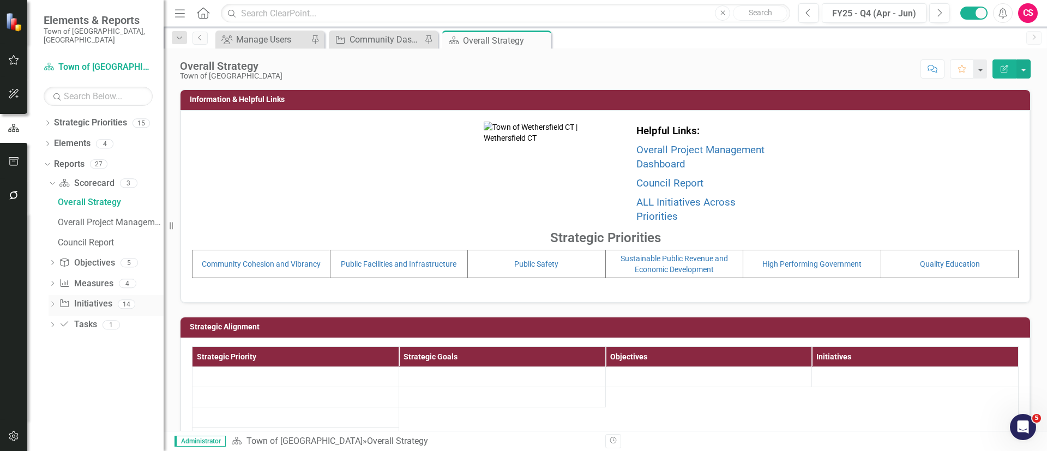
click at [52, 302] on icon at bounding box center [52, 304] width 3 height 5
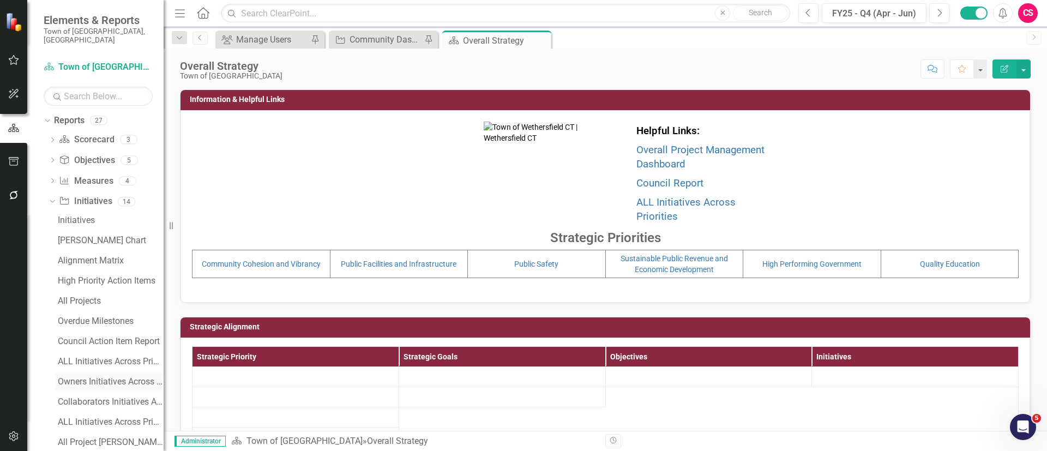
scroll to position [115, 0]
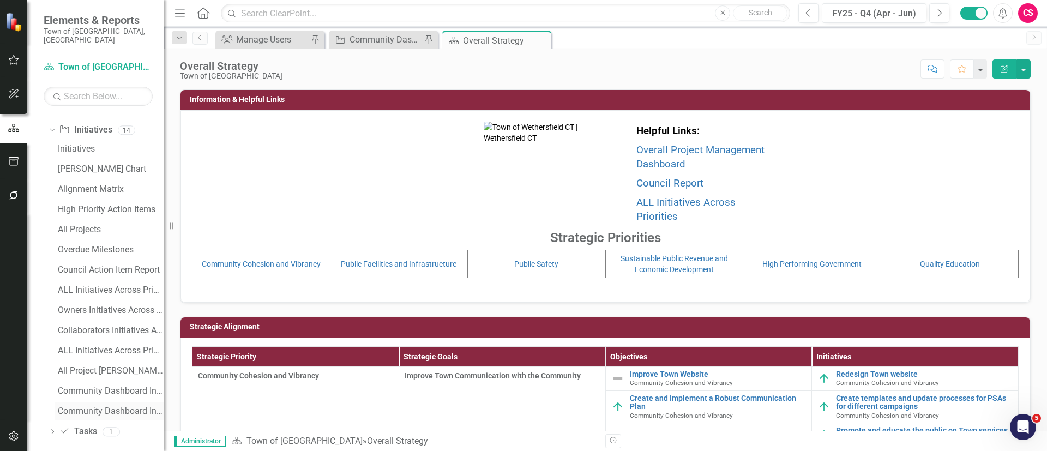
click at [89, 406] on div "Community Dashboard Initiatives & Fields" at bounding box center [111, 411] width 106 height 10
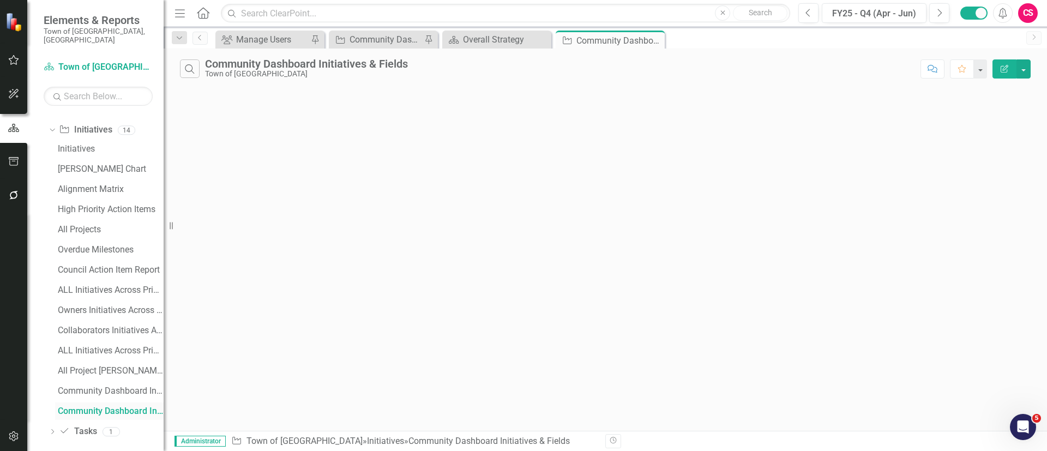
scroll to position [75, 0]
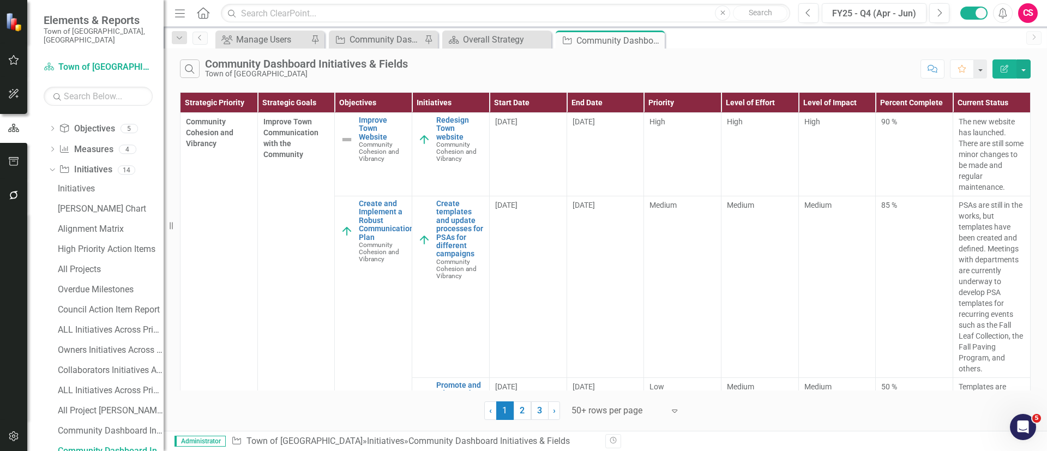
click at [382, 64] on div "Community Dashboard Initiatives & Fields" at bounding box center [306, 64] width 203 height 12
click at [1006, 63] on button "Edit Report" at bounding box center [1005, 68] width 24 height 19
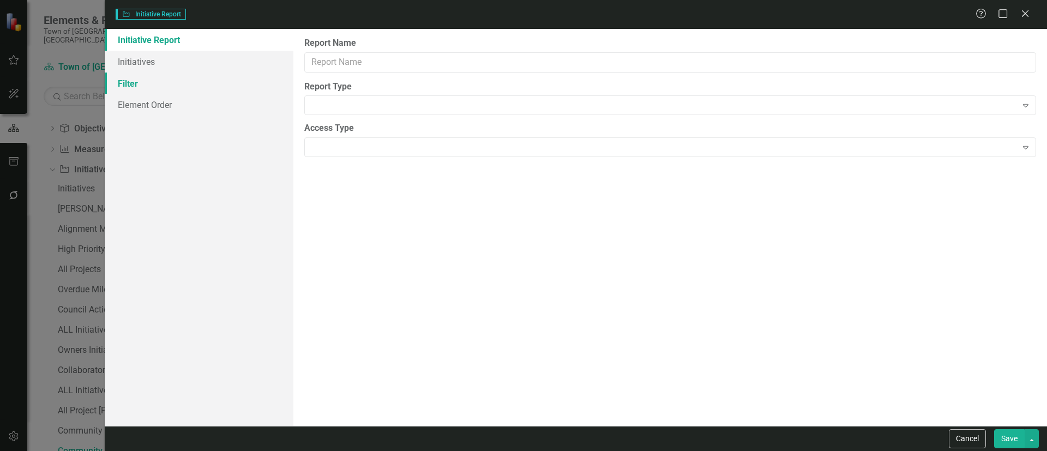
type input "Community Dashboard Initiatives & Fields"
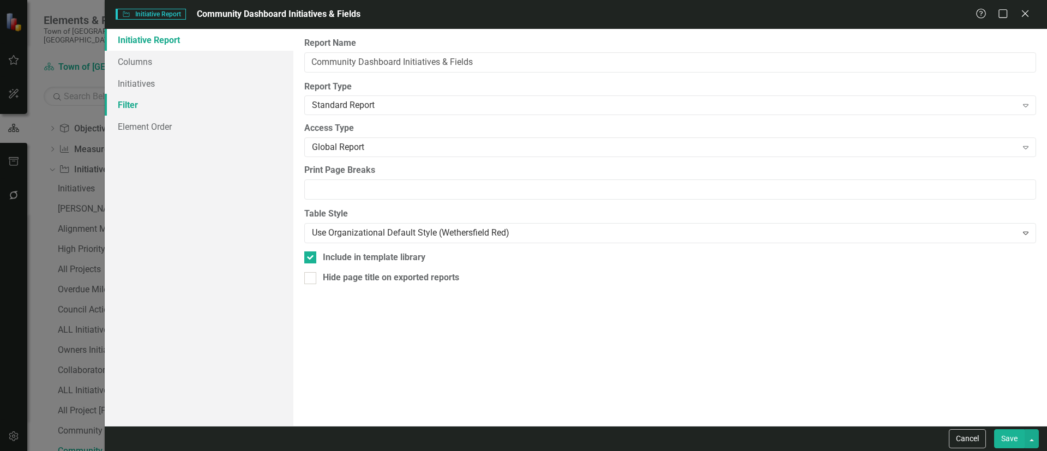
drag, startPoint x: 136, startPoint y: 102, endPoint x: 166, endPoint y: 109, distance: 30.7
click at [136, 103] on link "Filter" at bounding box center [199, 105] width 189 height 22
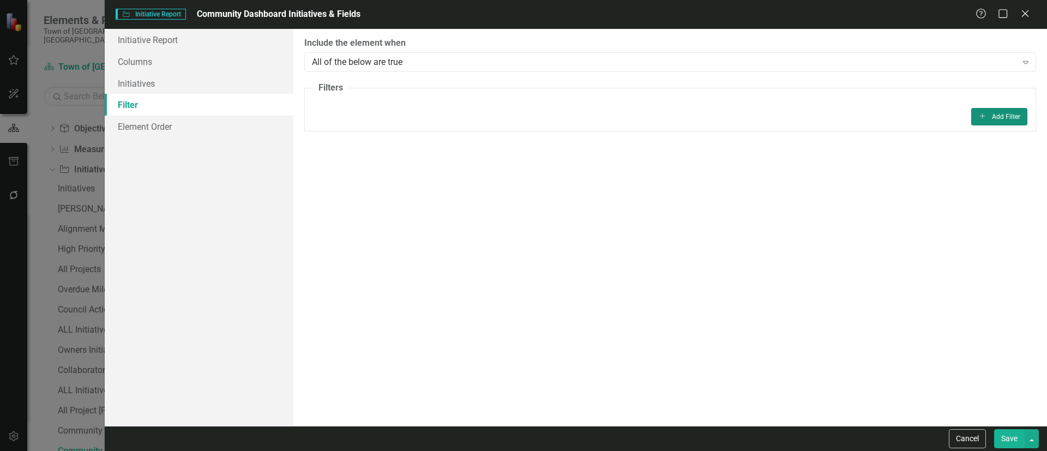
click at [1005, 116] on button "Add Add Filter" at bounding box center [1000, 116] width 56 height 17
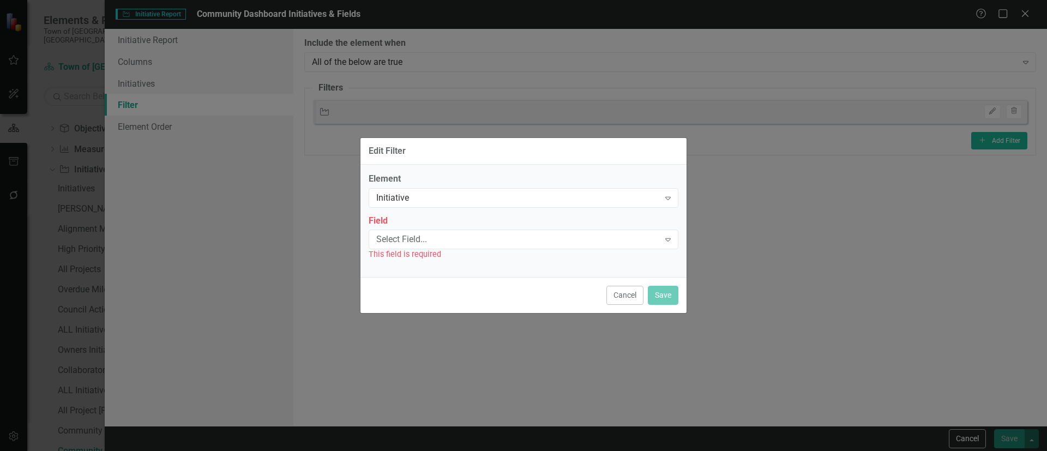
click at [476, 240] on div "Select Field..." at bounding box center [517, 239] width 283 height 13
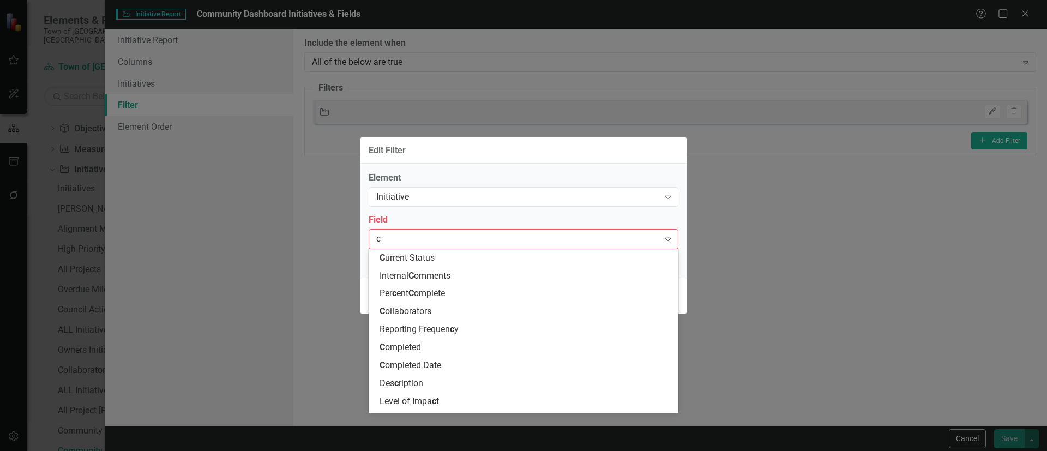
type input "co"
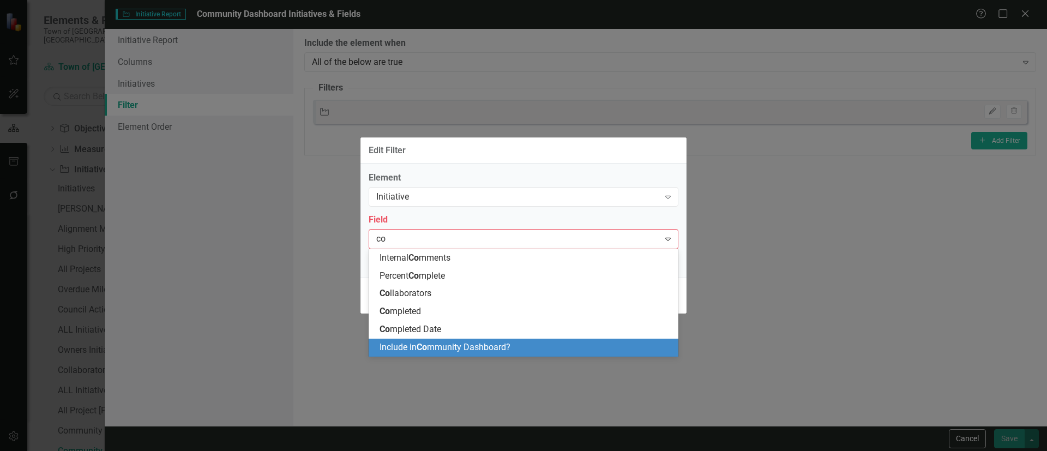
click at [450, 351] on span "Include in Co mmunity Dashboard?" at bounding box center [445, 347] width 131 height 10
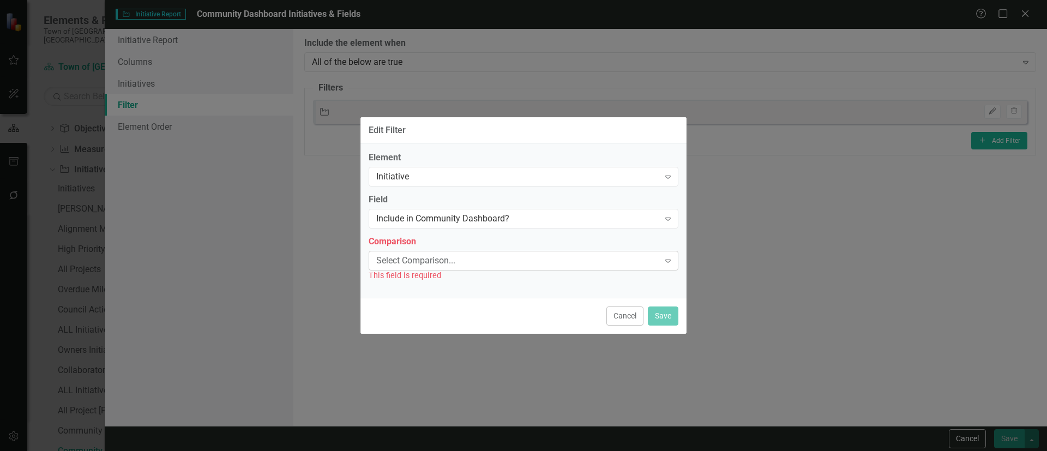
click at [450, 266] on div "Select Comparison..." at bounding box center [517, 260] width 283 height 13
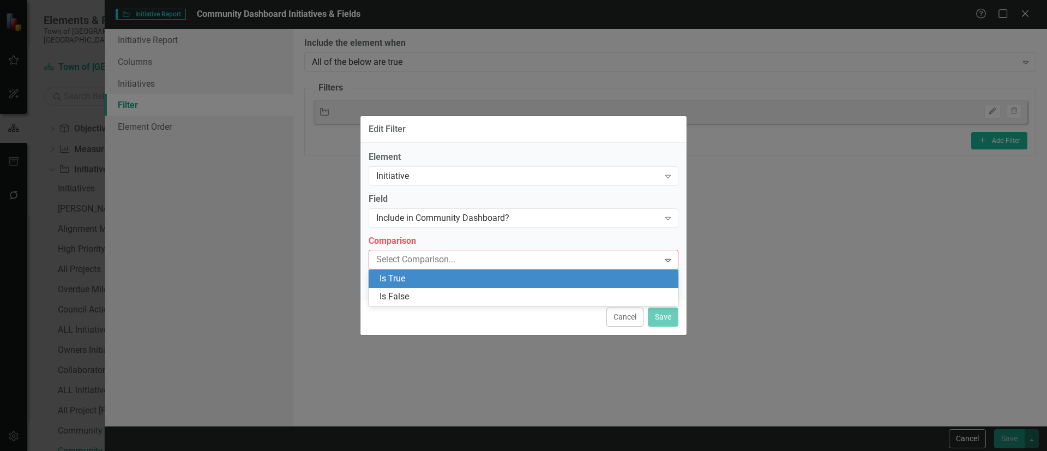
click at [418, 278] on div "Is True" at bounding box center [526, 279] width 292 height 13
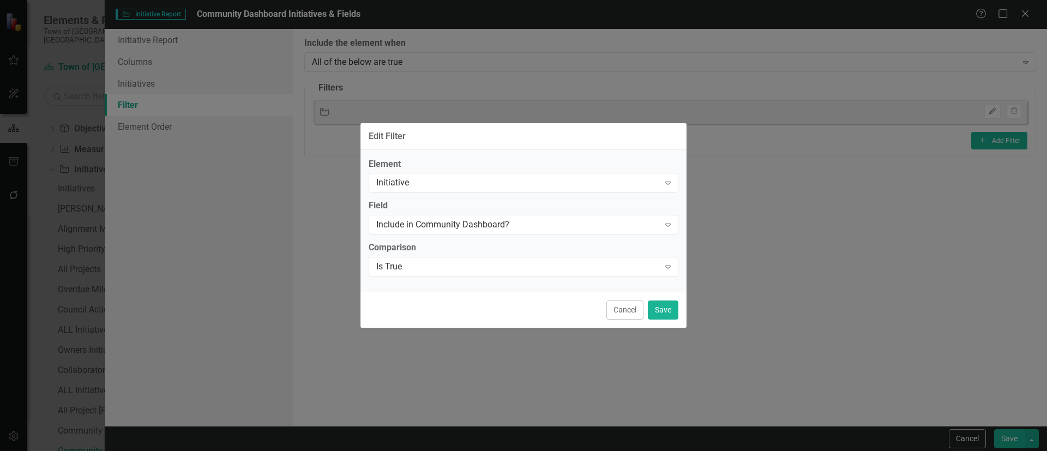
click at [667, 320] on div "Cancel Save" at bounding box center [524, 310] width 326 height 36
click at [663, 314] on button "Save" at bounding box center [663, 310] width 31 height 19
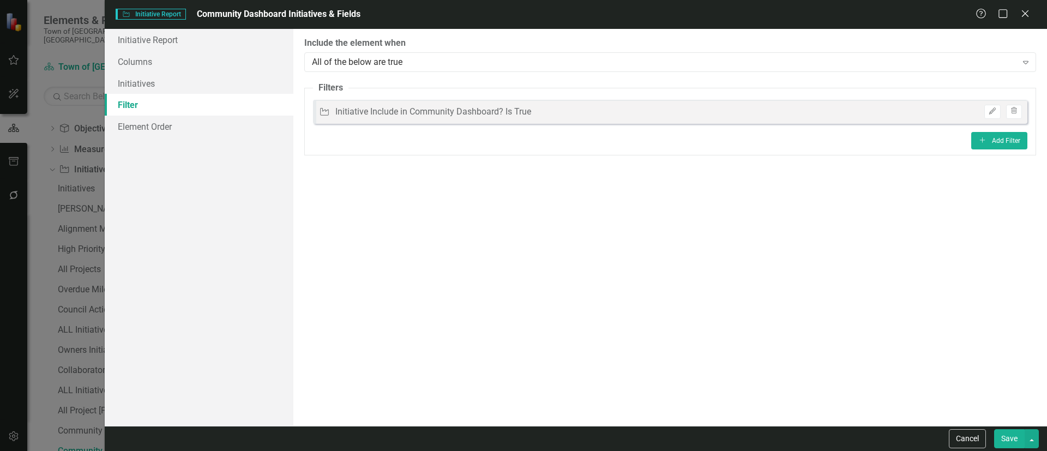
click at [1014, 433] on button "Save" at bounding box center [1010, 438] width 31 height 19
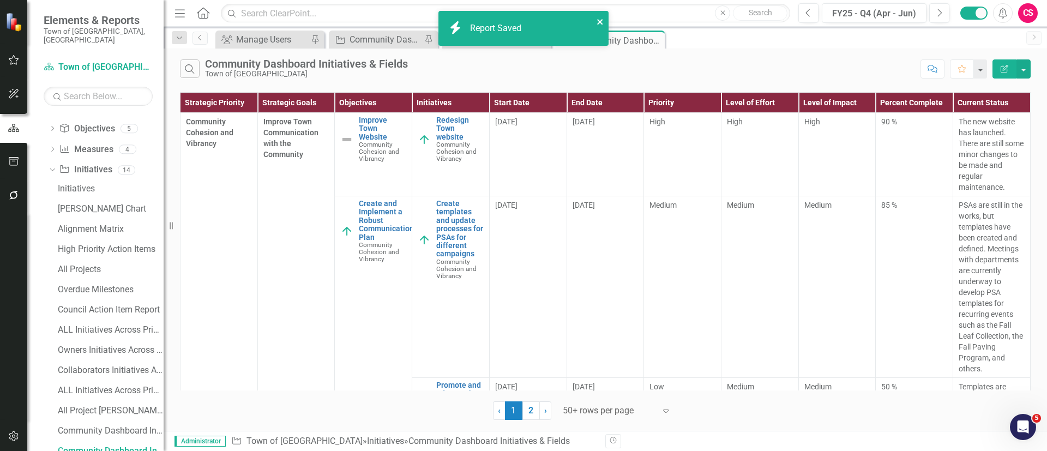
click at [600, 24] on icon "close" at bounding box center [601, 21] width 8 height 9
